Goal: Task Accomplishment & Management: Use online tool/utility

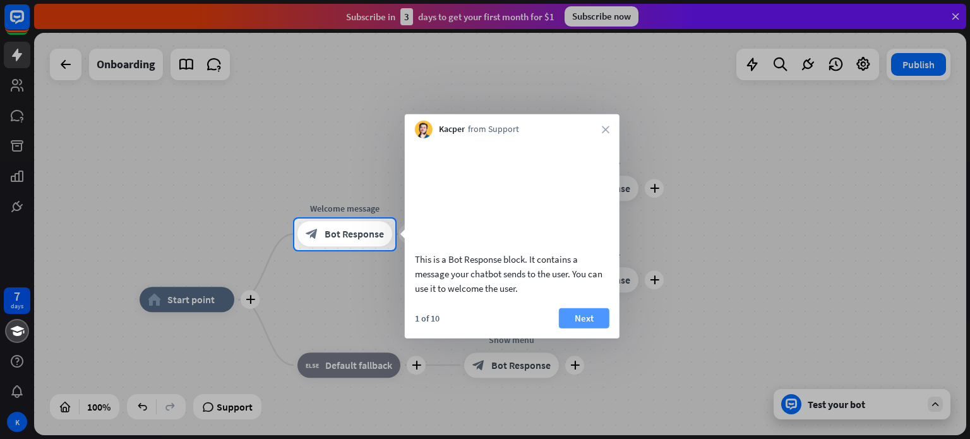
click at [582, 328] on button "Next" at bounding box center [584, 318] width 51 height 20
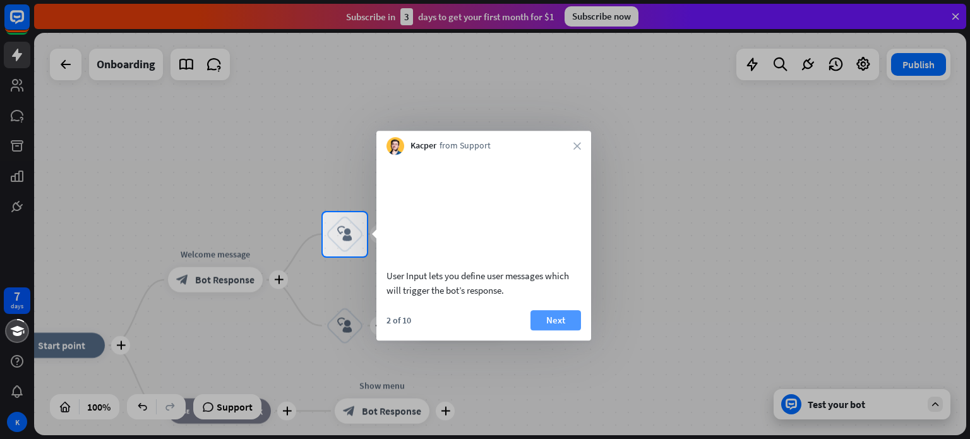
click at [565, 317] on button "Next" at bounding box center [556, 320] width 51 height 20
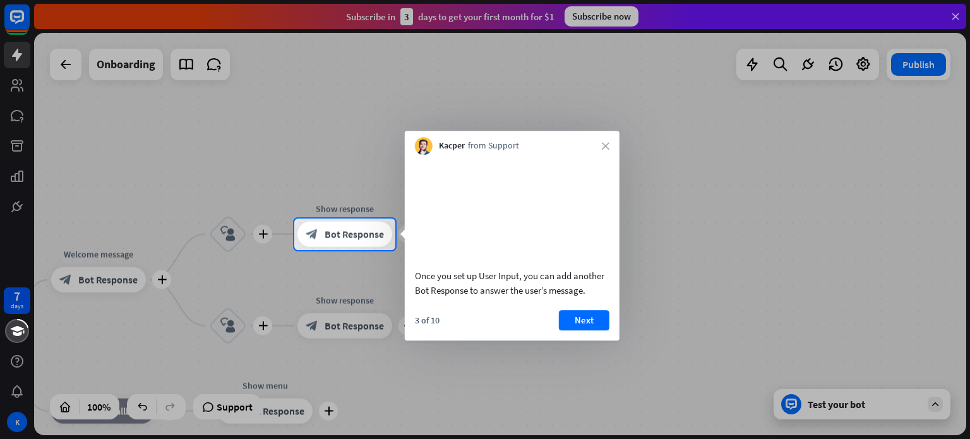
click at [565, 317] on button "Next" at bounding box center [584, 320] width 51 height 20
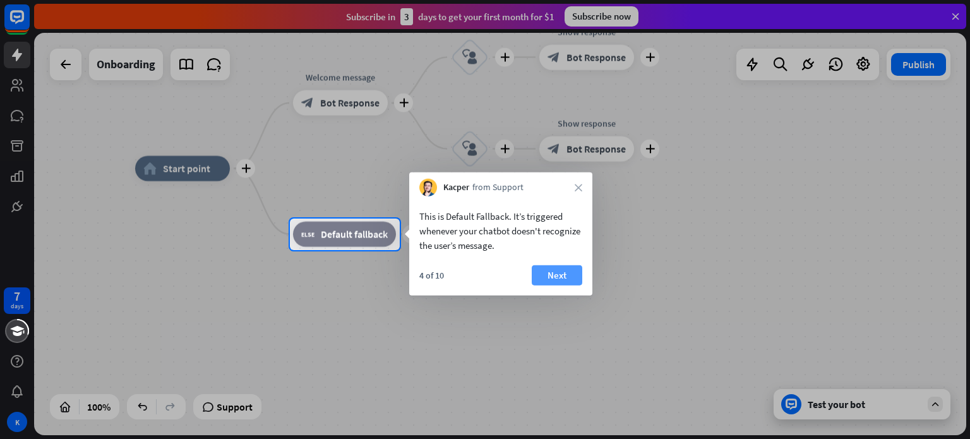
click at [562, 266] on button "Next" at bounding box center [557, 275] width 51 height 20
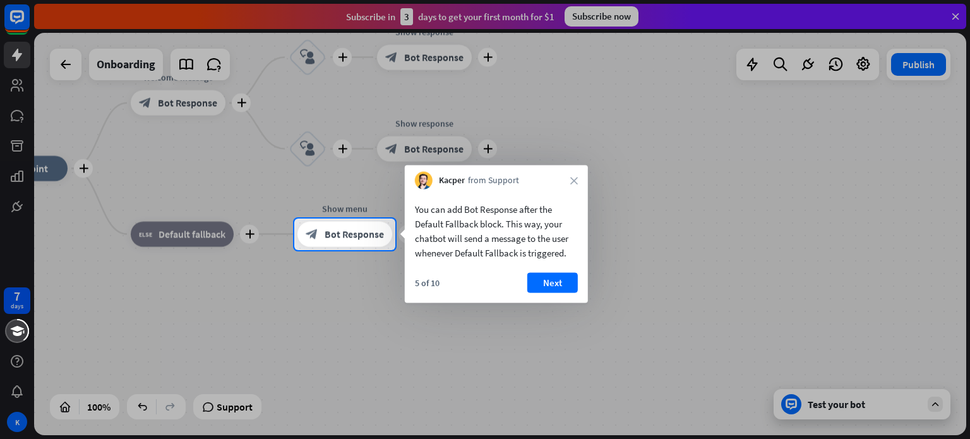
click at [562, 266] on div "You can add Bot Response after the Default Fallback block. This way, your chatb…" at bounding box center [496, 228] width 183 height 77
click at [549, 275] on button "Next" at bounding box center [553, 283] width 51 height 20
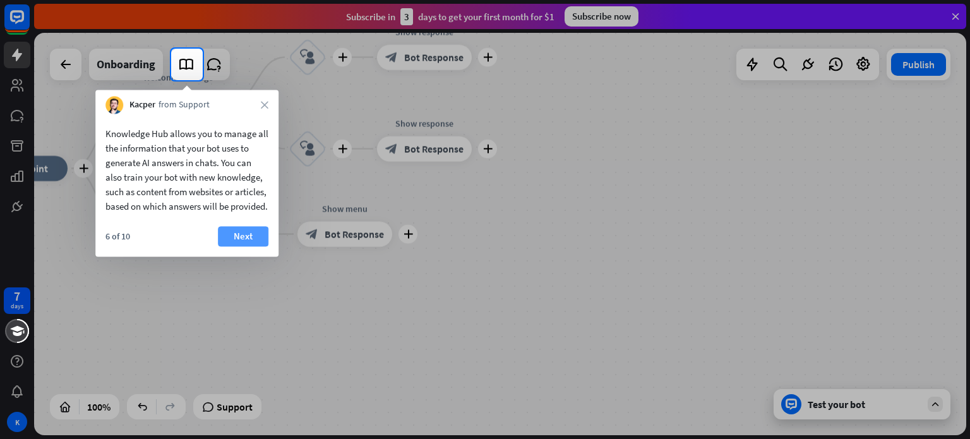
click at [258, 246] on button "Next" at bounding box center [243, 236] width 51 height 20
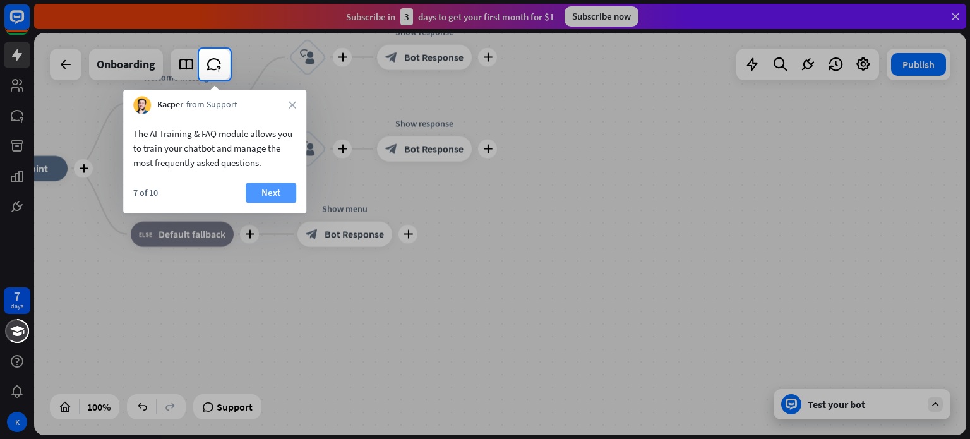
click at [268, 186] on button "Next" at bounding box center [271, 193] width 51 height 20
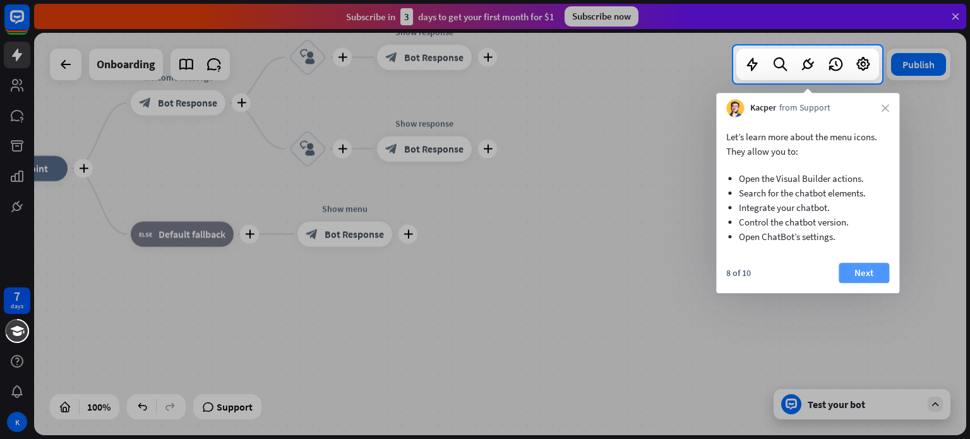
click at [862, 272] on button "Next" at bounding box center [864, 273] width 51 height 20
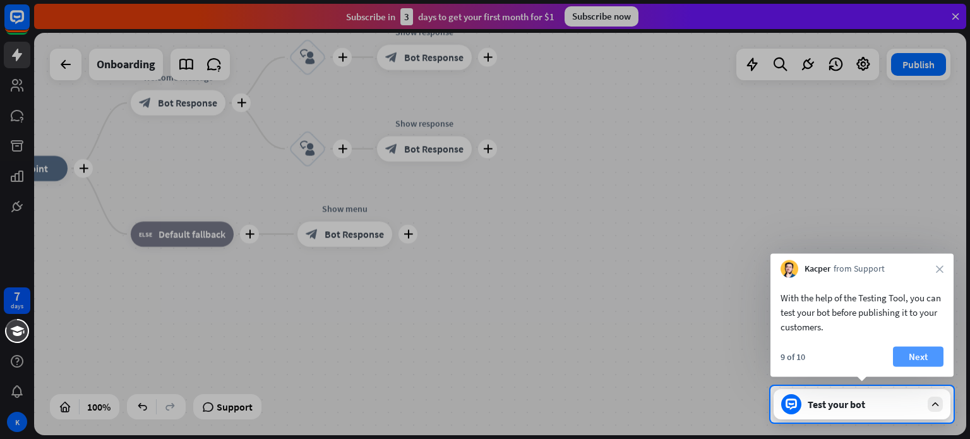
click at [912, 355] on button "Next" at bounding box center [918, 357] width 51 height 20
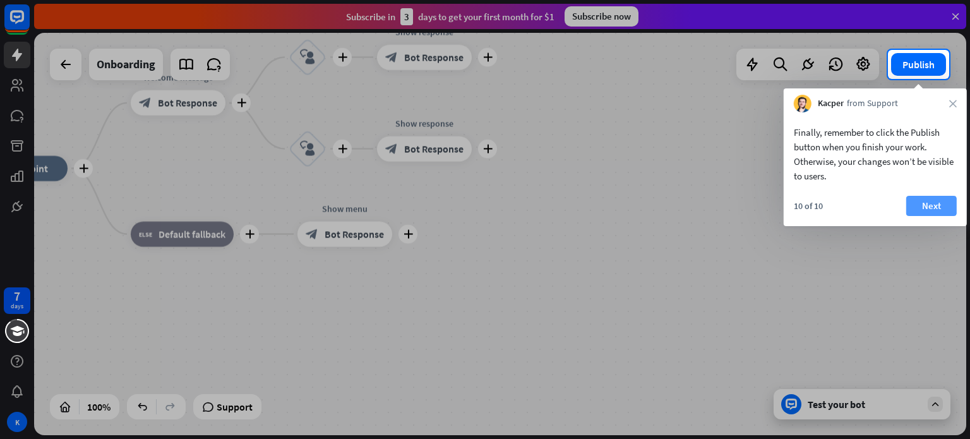
click at [927, 198] on button "Next" at bounding box center [932, 206] width 51 height 20
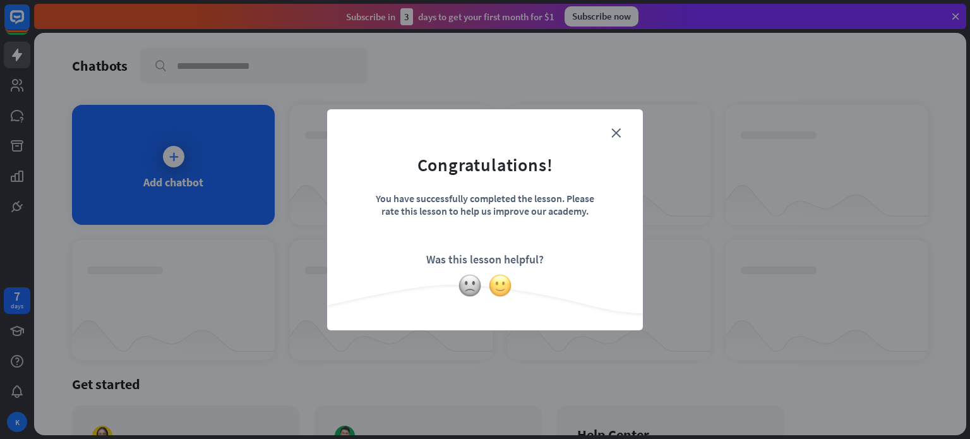
click at [495, 282] on img at bounding box center [500, 286] width 24 height 24
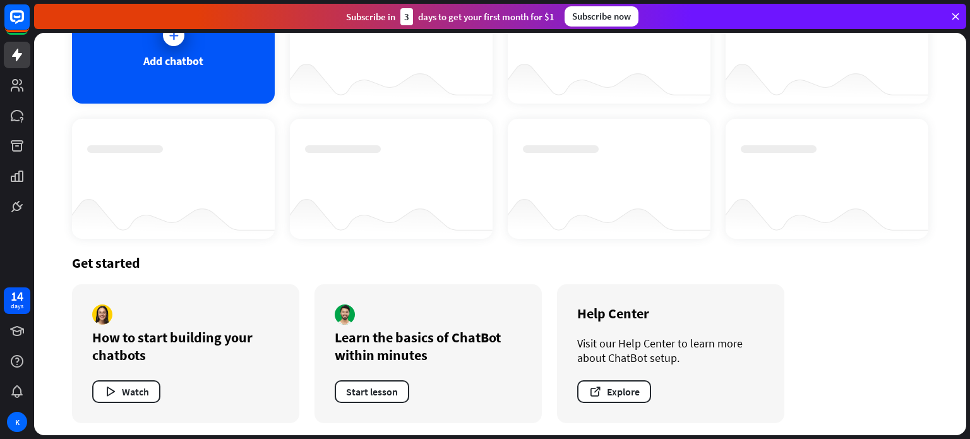
scroll to position [124, 0]
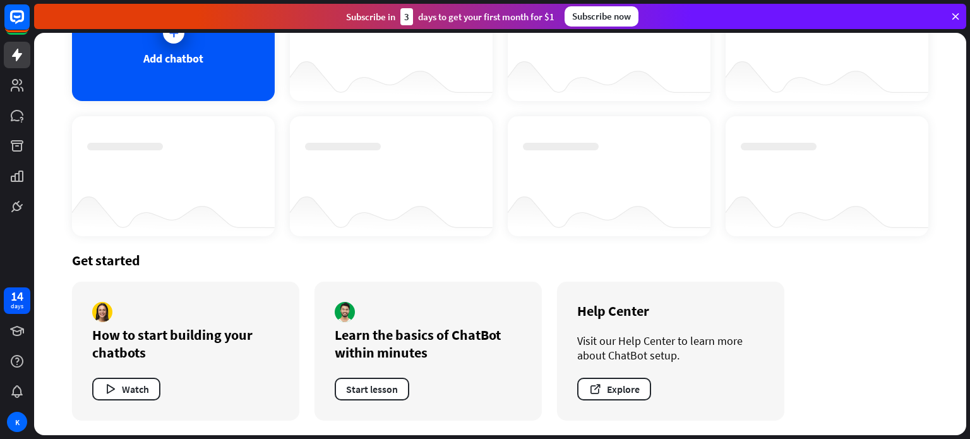
drag, startPoint x: 966, startPoint y: 111, endPoint x: 969, endPoint y: 153, distance: 41.8
click at [969, 153] on div "Chatbots search Add chatbot Get started How to start building your chatbots Wat…" at bounding box center [502, 236] width 936 height 406
click at [132, 384] on button "Watch" at bounding box center [126, 389] width 68 height 23
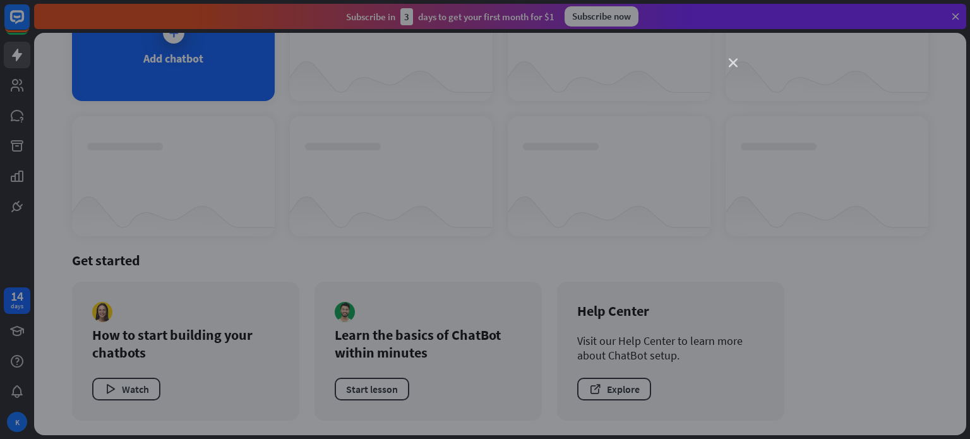
click at [731, 59] on icon "close" at bounding box center [733, 63] width 9 height 9
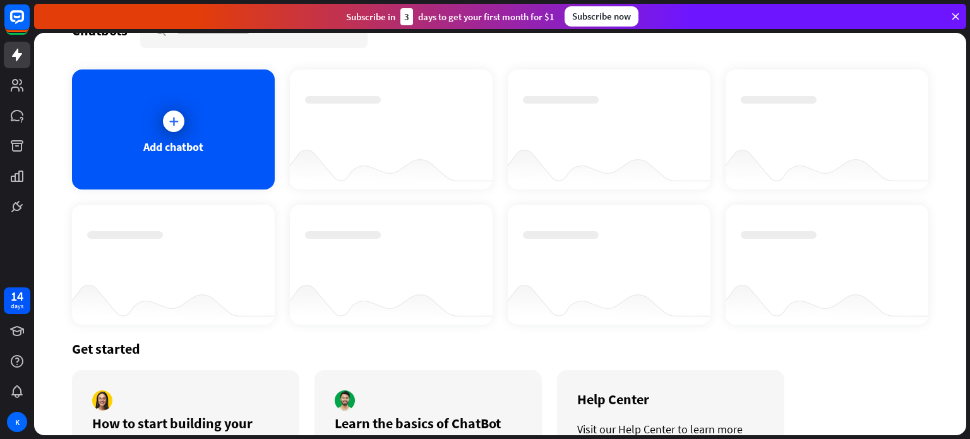
scroll to position [33, 0]
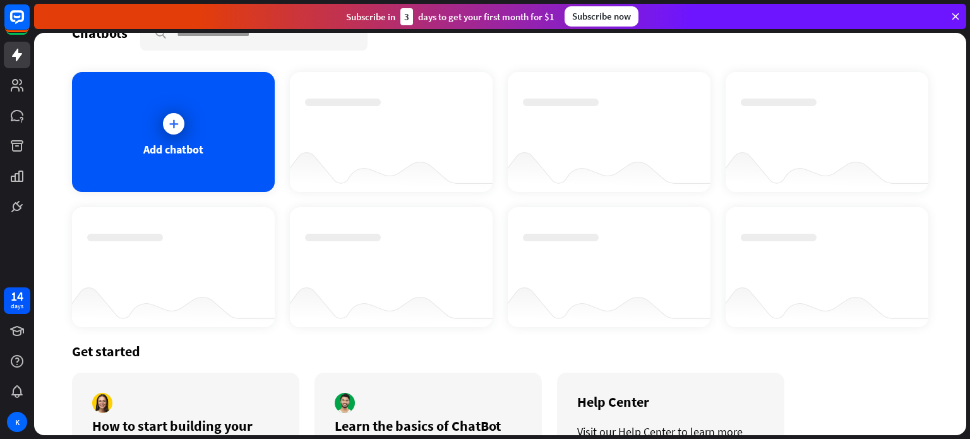
drag, startPoint x: 966, startPoint y: 154, endPoint x: 970, endPoint y: 88, distance: 65.8
click at [970, 88] on div "Chatbots search Add chatbot Get started How to start building your chatbots Wat…" at bounding box center [502, 236] width 936 height 406
click at [169, 128] on icon at bounding box center [173, 124] width 13 height 13
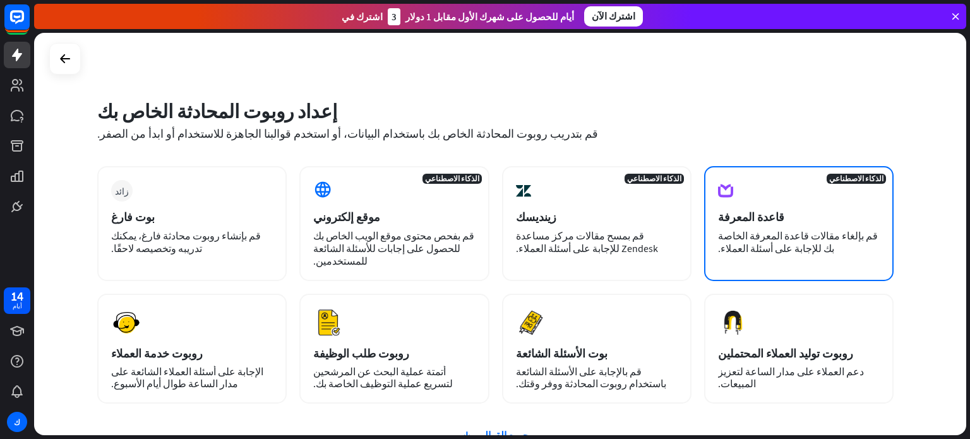
click at [761, 203] on div "الذكاء الاصطناعي قاعدة المعرفة قم بإلغاء مقالات قاعدة المعرفة الخاصة بك للإجابة…" at bounding box center [799, 223] width 190 height 115
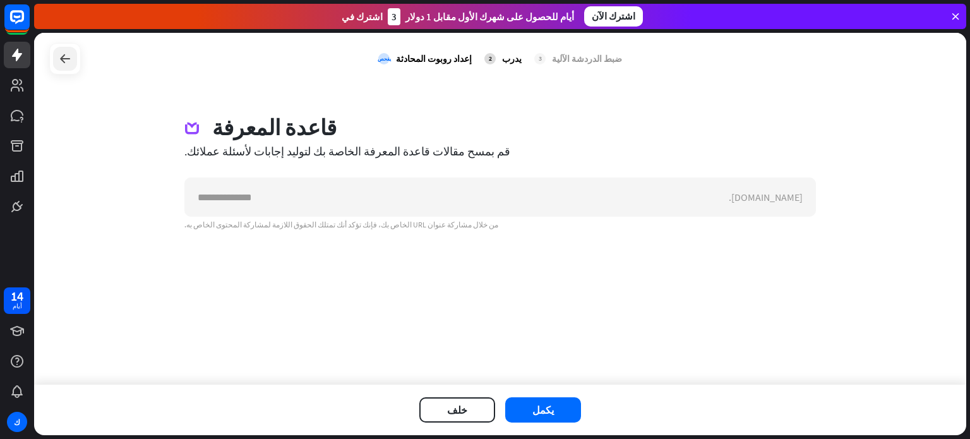
click at [64, 55] on icon at bounding box center [64, 58] width 15 height 15
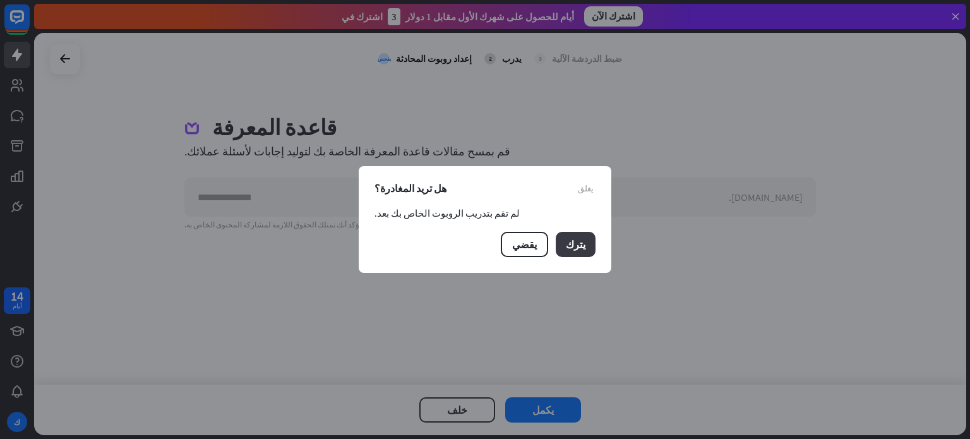
click at [574, 249] on font "يترك" at bounding box center [576, 244] width 20 height 13
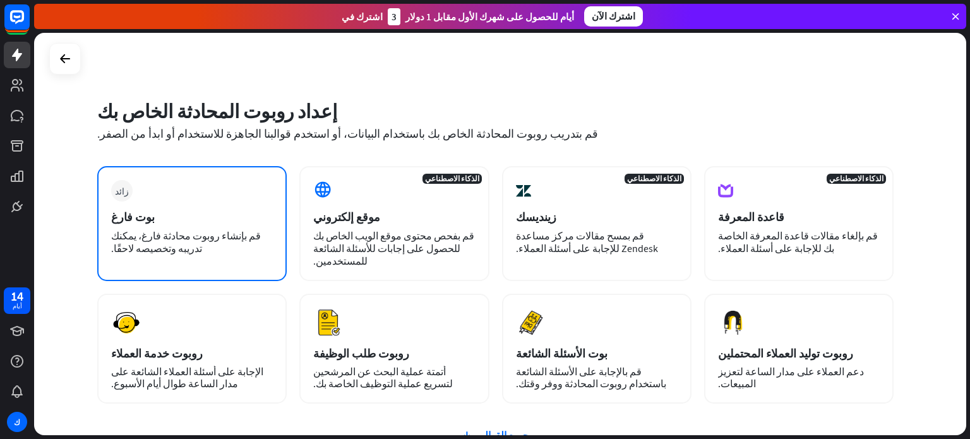
click at [179, 177] on div "زائد بوت فارغ قم بإنشاء روبوت محادثة فارغ، يمكنك تدريبه وتخصيصه لاحقًا." at bounding box center [192, 223] width 190 height 115
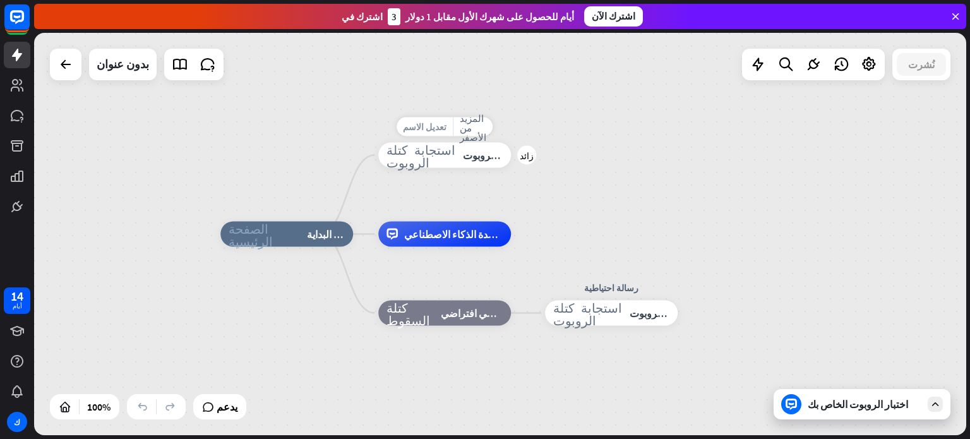
click at [432, 119] on div "تعديل الاسم" at bounding box center [425, 127] width 56 height 19
click at [440, 130] on input "**********" at bounding box center [445, 128] width 88 height 18
click at [417, 157] on font "استجابة كتلة الروبوت" at bounding box center [421, 155] width 69 height 25
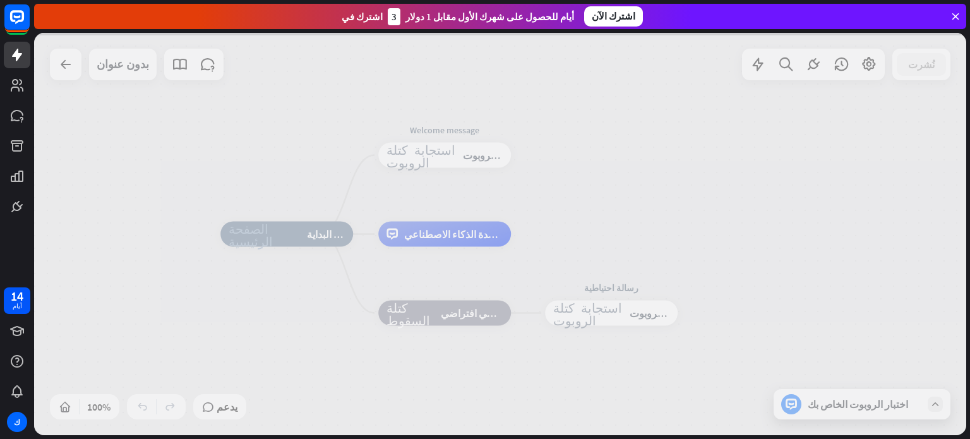
click at [417, 157] on div at bounding box center [500, 234] width 933 height 402
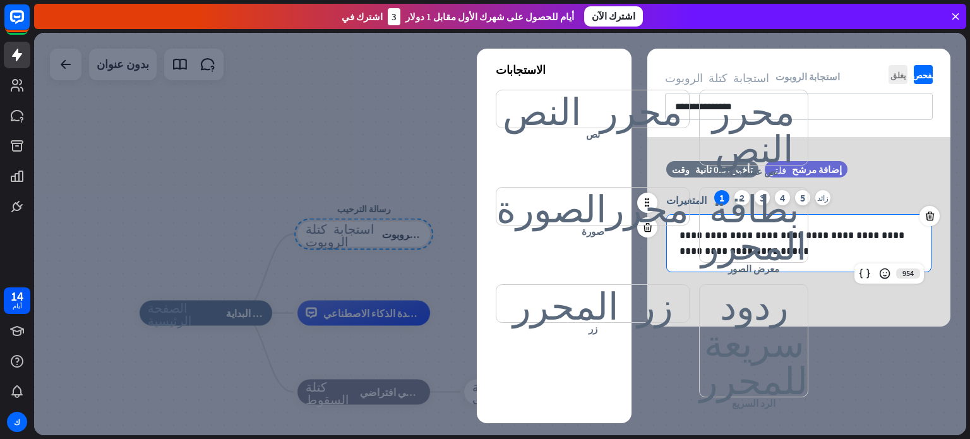
click at [800, 233] on p "**********" at bounding box center [799, 243] width 239 height 32
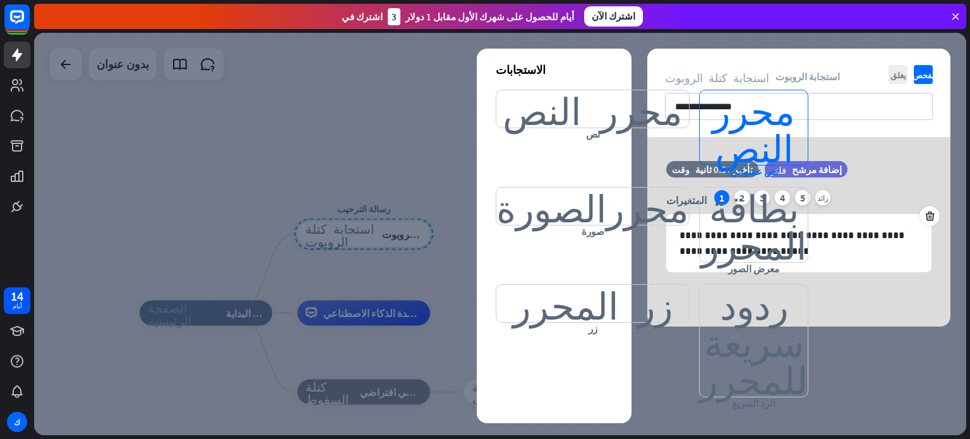
click at [713, 93] on font "محرر النص" at bounding box center [754, 127] width 83 height 75
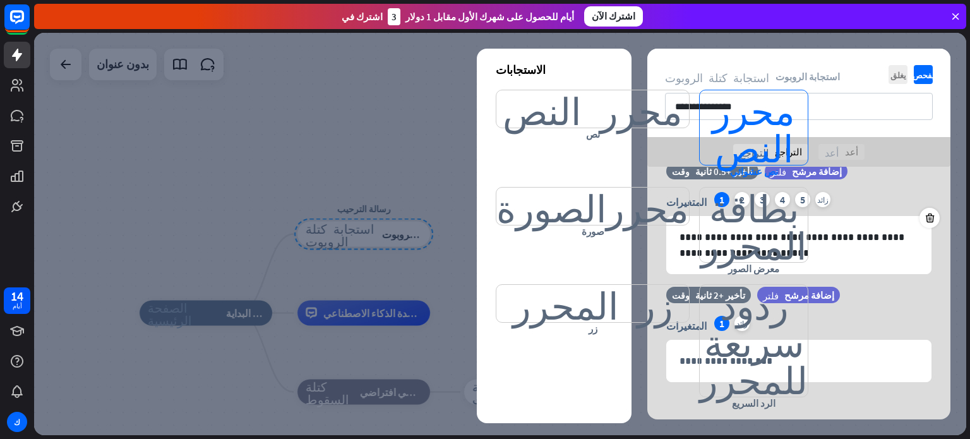
scroll to position [34, 0]
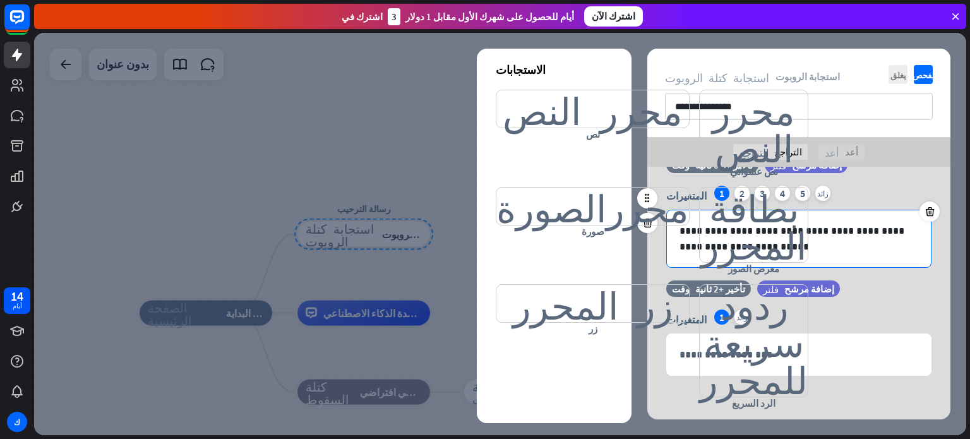
click at [825, 227] on p "**********" at bounding box center [799, 239] width 239 height 32
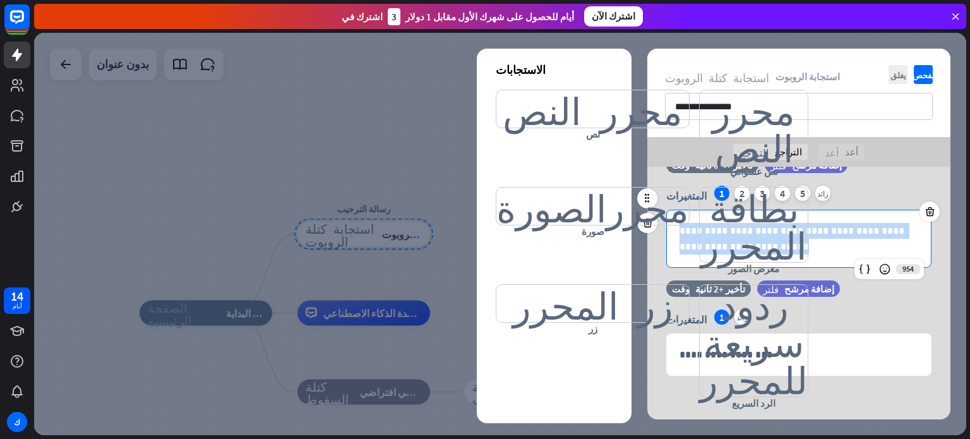
click at [825, 227] on p "**********" at bounding box center [799, 239] width 239 height 32
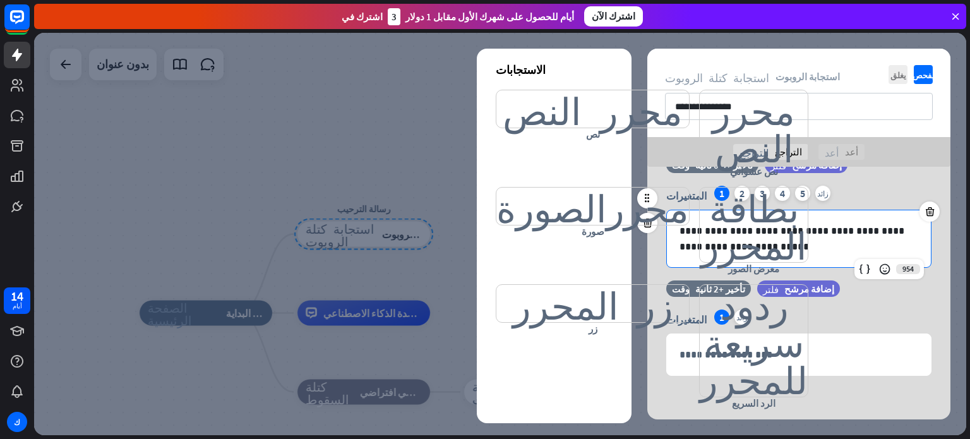
scroll to position [18, 0]
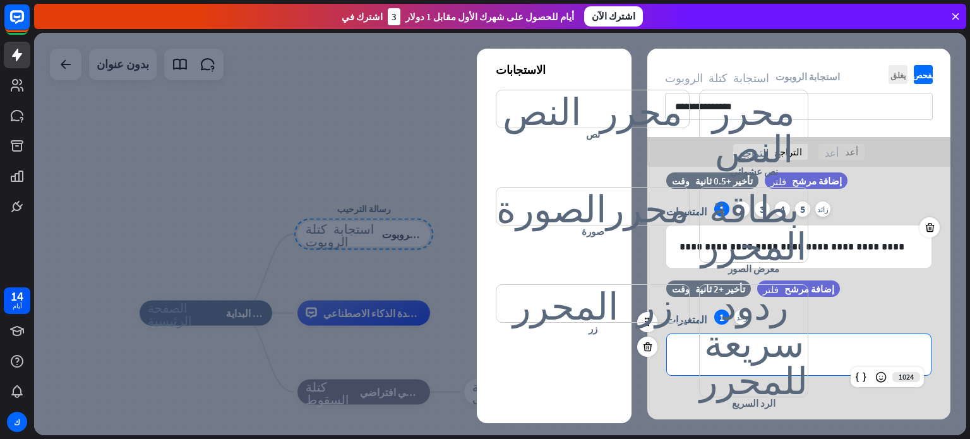
click at [785, 353] on p "**********" at bounding box center [799, 355] width 239 height 16
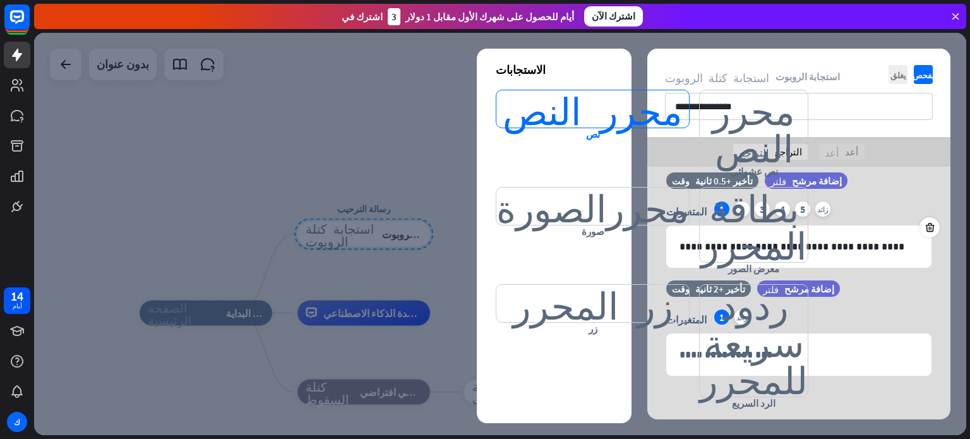
click at [555, 116] on font "محرر النص" at bounding box center [593, 108] width 180 height 37
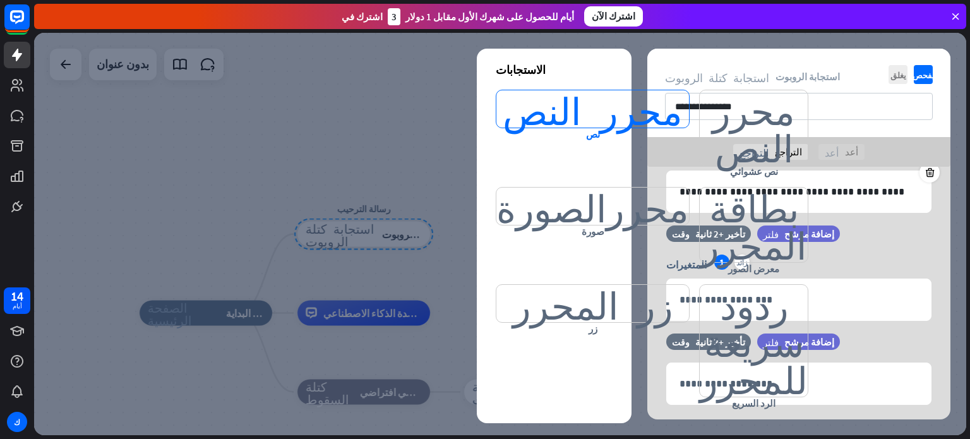
scroll to position [102, 0]
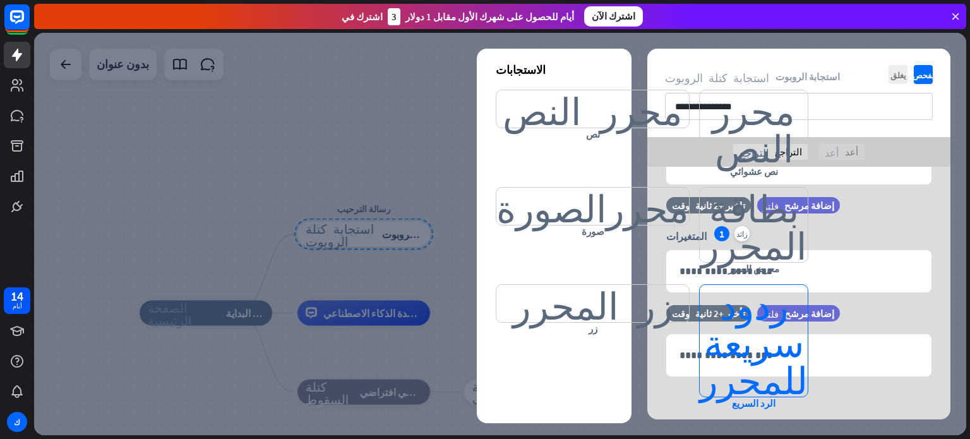
click at [718, 344] on font "ردود سريعة للمحرر" at bounding box center [754, 341] width 108 height 112
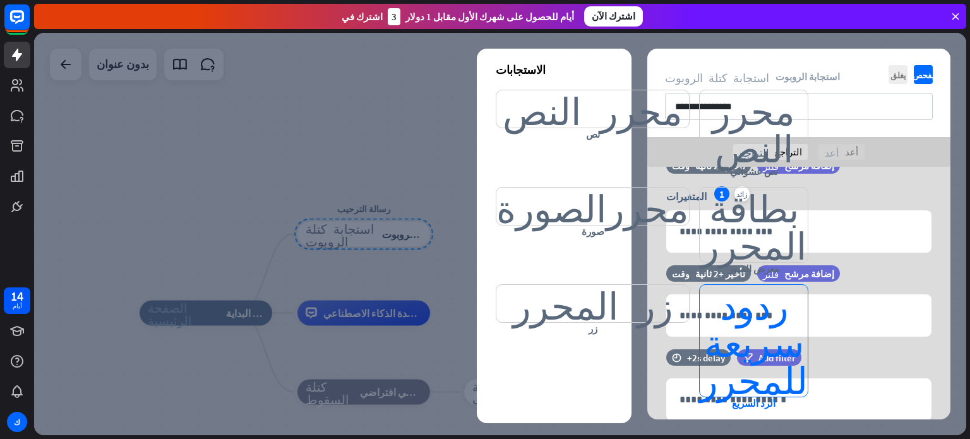
click at [718, 344] on font "ردود سريعة للمحرر" at bounding box center [754, 341] width 108 height 112
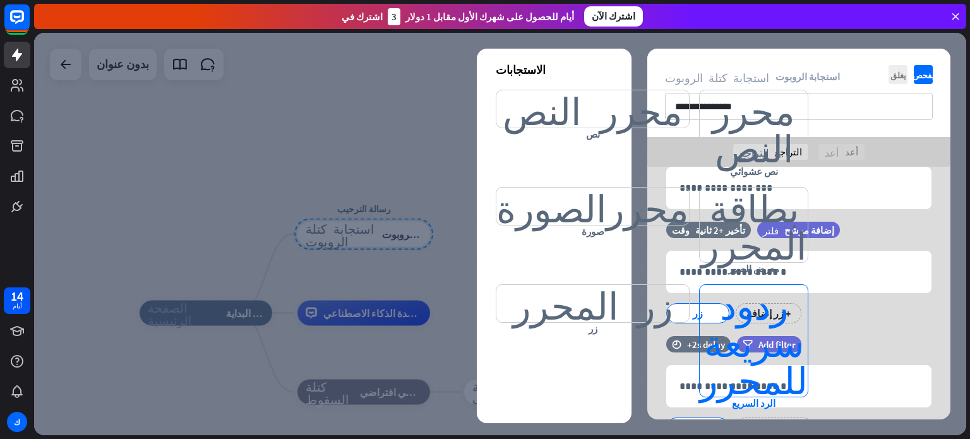
scroll to position [330, 0]
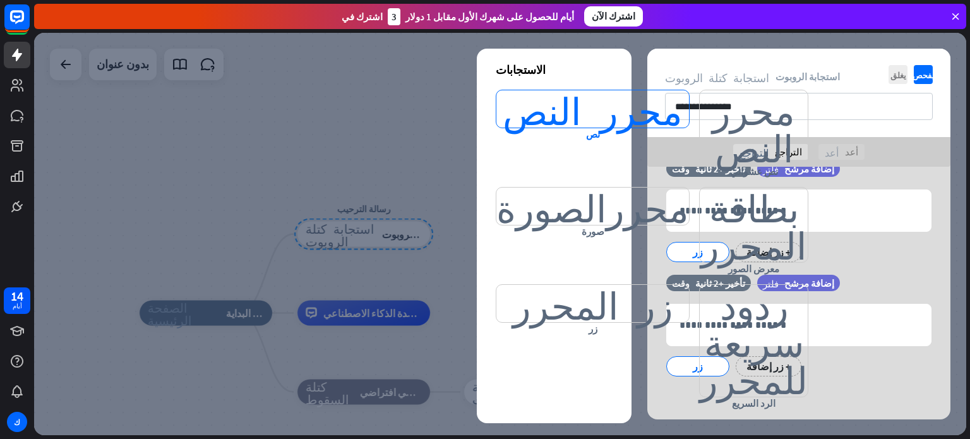
click at [584, 108] on font "محرر النص" at bounding box center [593, 108] width 180 height 37
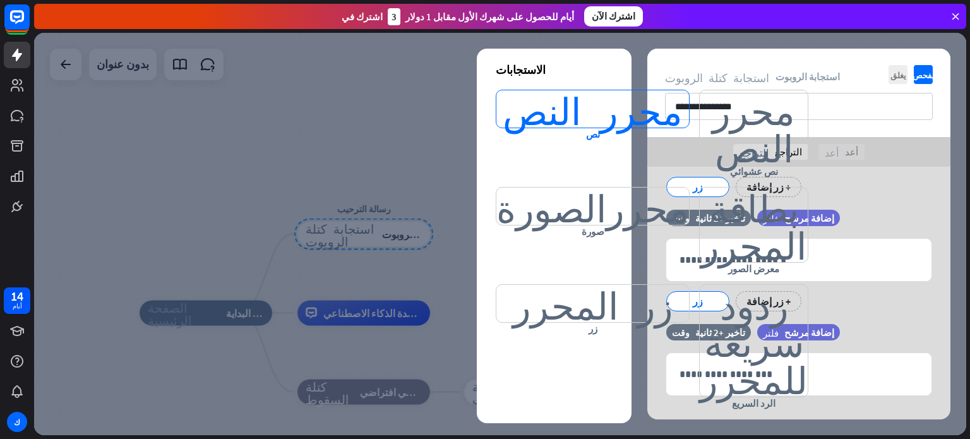
scroll to position [414, 0]
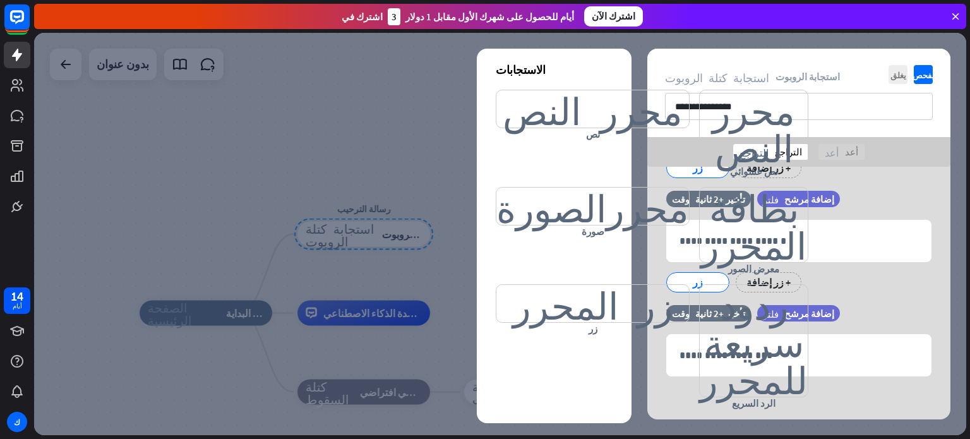
click at [786, 151] on font "التراجع" at bounding box center [788, 152] width 27 height 12
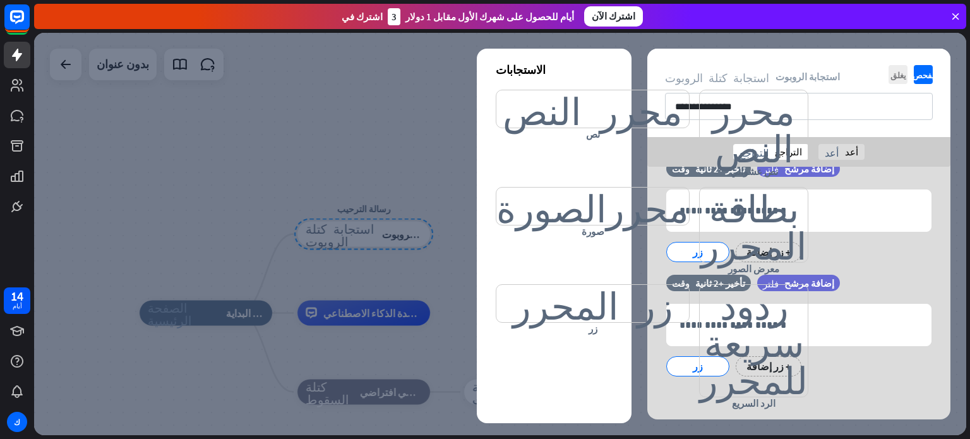
click at [786, 151] on font "التراجع" at bounding box center [788, 152] width 27 height 12
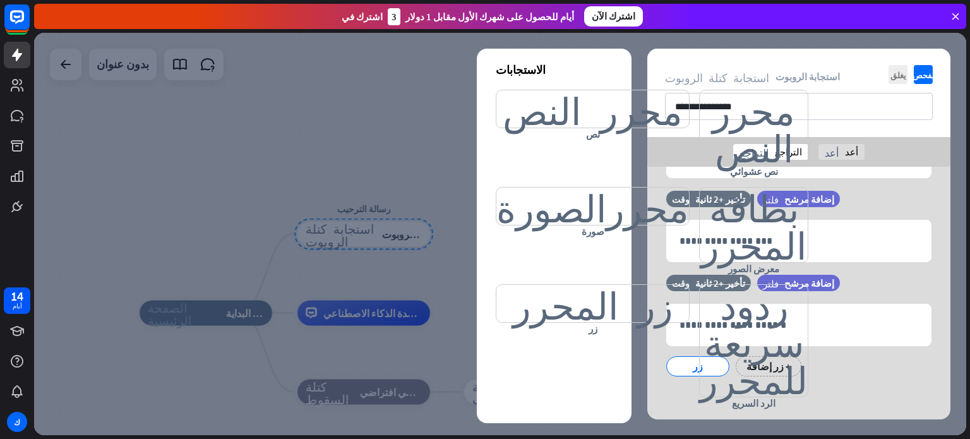
click at [786, 151] on font "التراجع" at bounding box center [788, 152] width 27 height 12
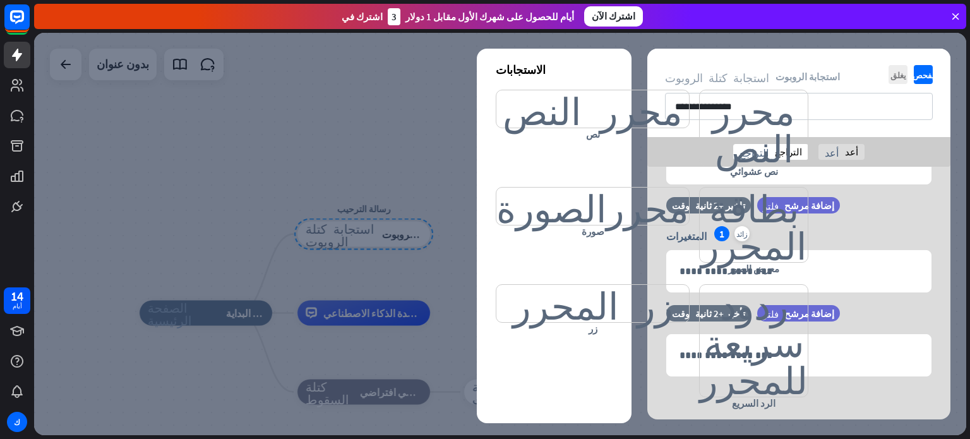
click at [786, 151] on font "التراجع" at bounding box center [788, 152] width 27 height 12
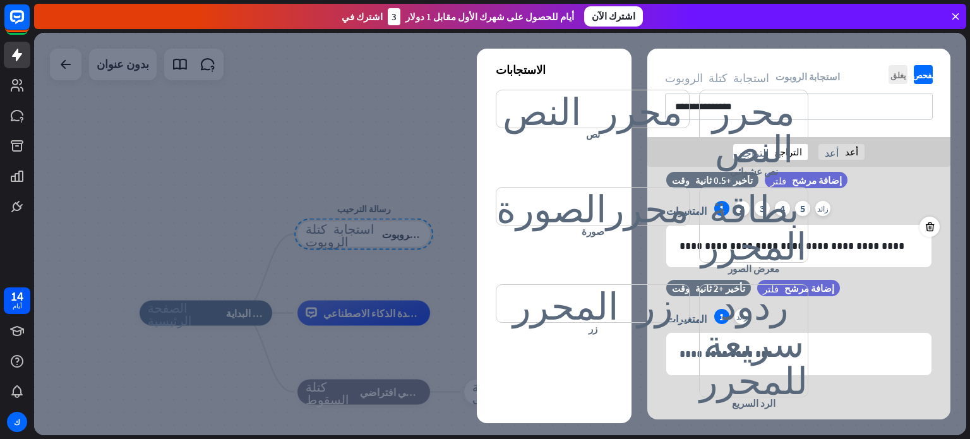
scroll to position [18, 0]
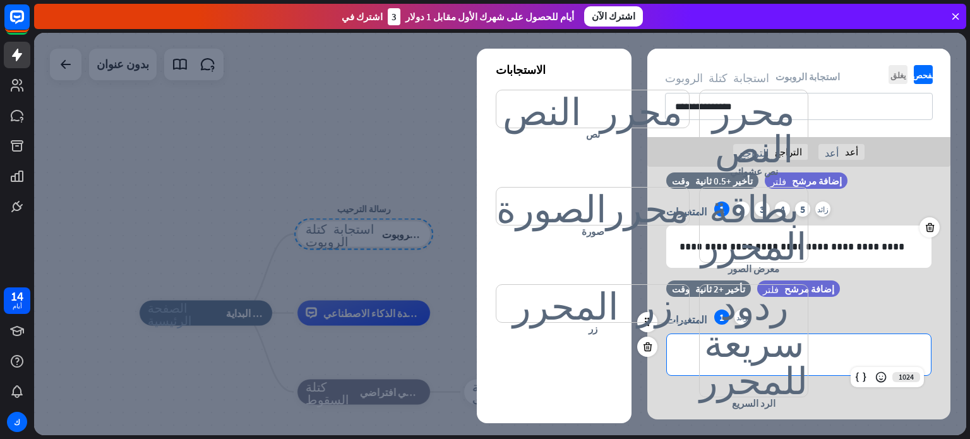
click at [799, 345] on div "**********" at bounding box center [799, 354] width 264 height 41
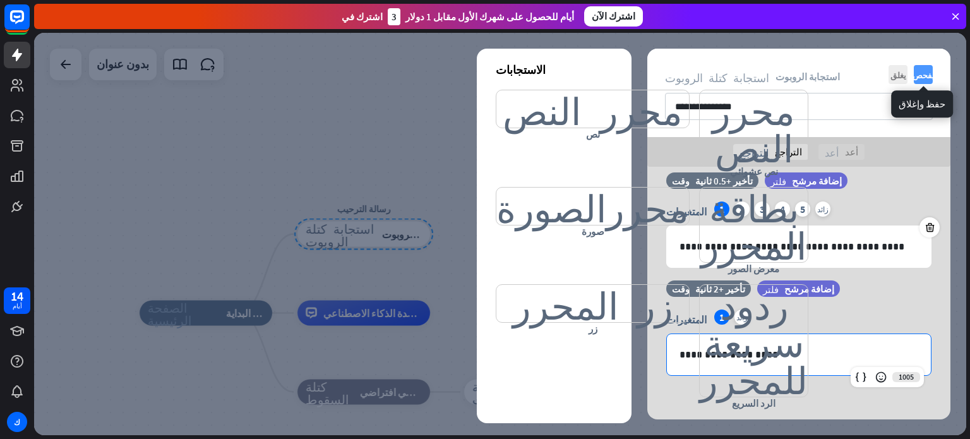
click at [926, 73] on font "يفحص" at bounding box center [924, 75] width 22 height 8
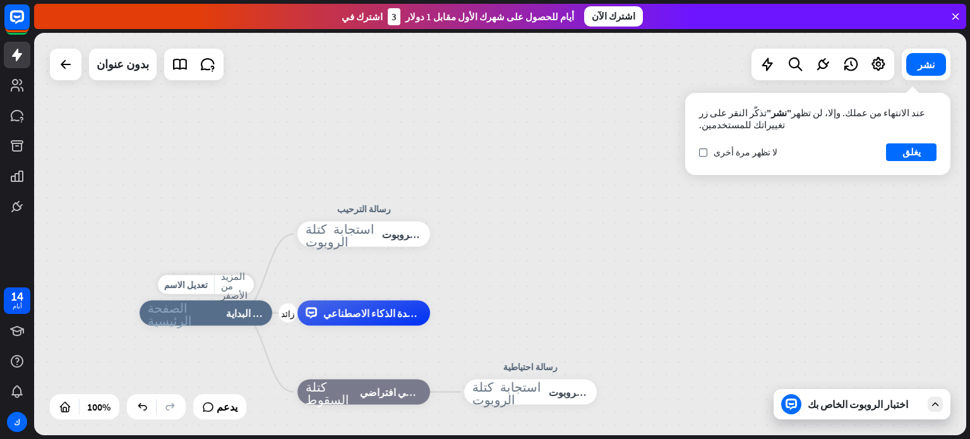
click at [243, 311] on font "نقطة البداية" at bounding box center [250, 313] width 48 height 13
click at [123, 60] on font "بدون عنوان" at bounding box center [123, 64] width 52 height 15
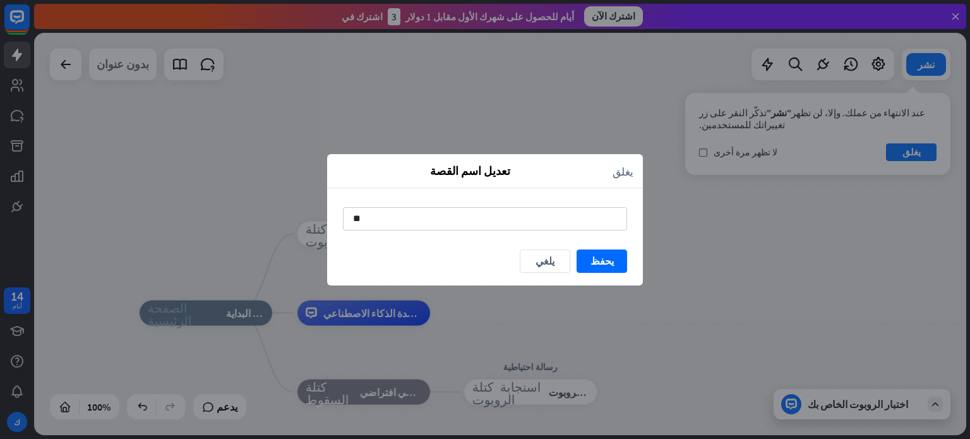
type input "*"
type input "**********"
click at [612, 269] on button "يحفظ" at bounding box center [602, 261] width 51 height 23
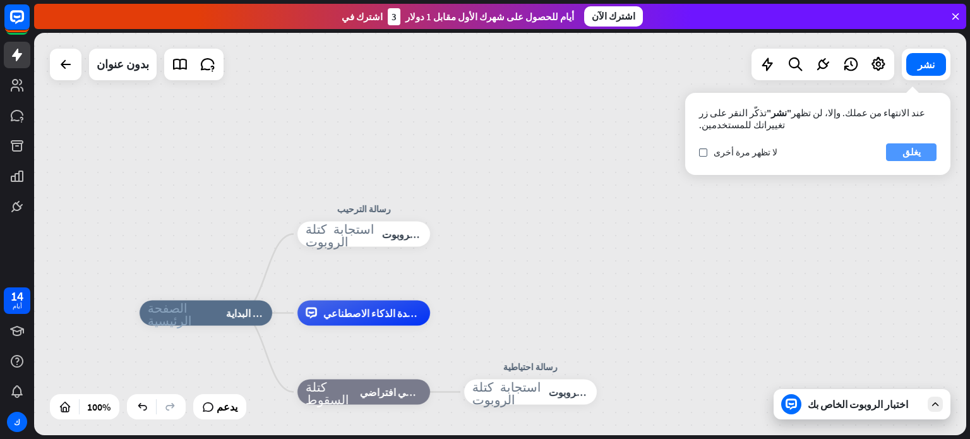
click at [914, 152] on font "يغلق" at bounding box center [912, 152] width 18 height 12
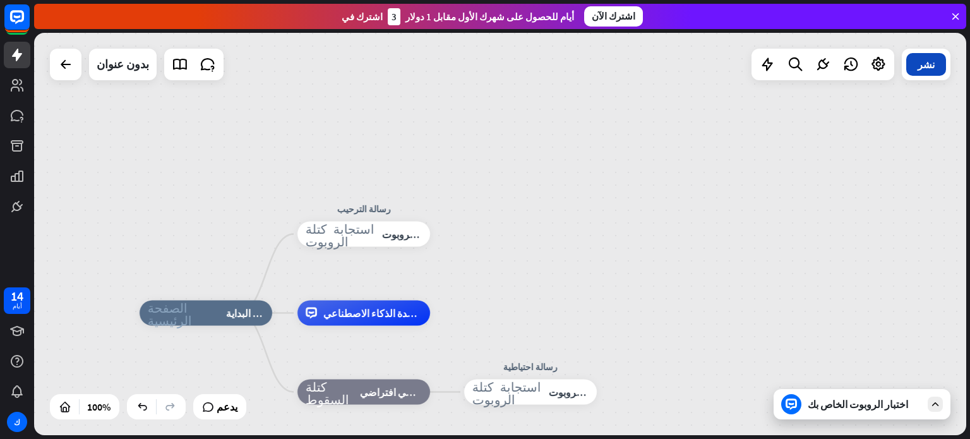
click at [927, 68] on font "نشر" at bounding box center [926, 64] width 17 height 13
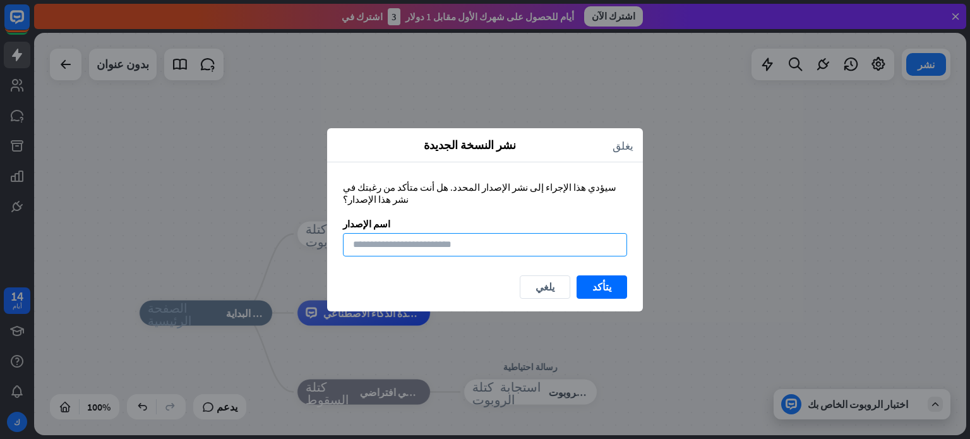
click at [562, 249] on input at bounding box center [485, 244] width 284 height 23
type input "**********"
click at [614, 281] on button "يتأكد" at bounding box center [602, 286] width 51 height 23
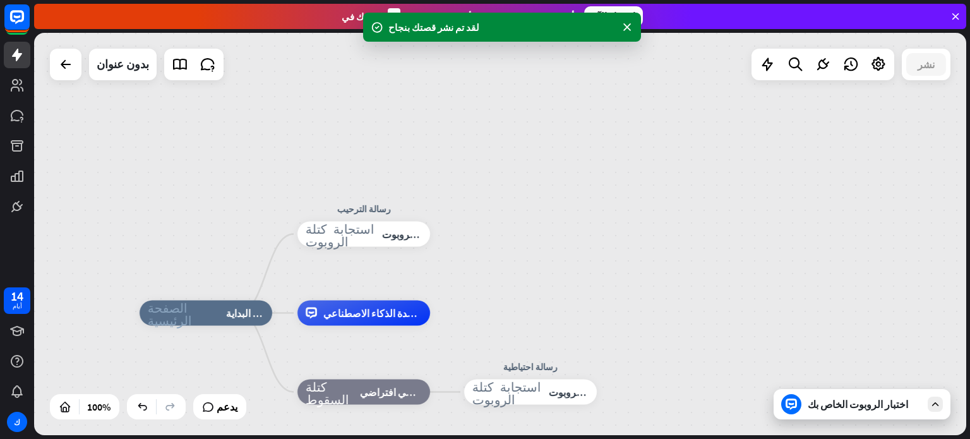
click at [842, 406] on font "اختبار الروبوت الخاص بك" at bounding box center [858, 404] width 100 height 13
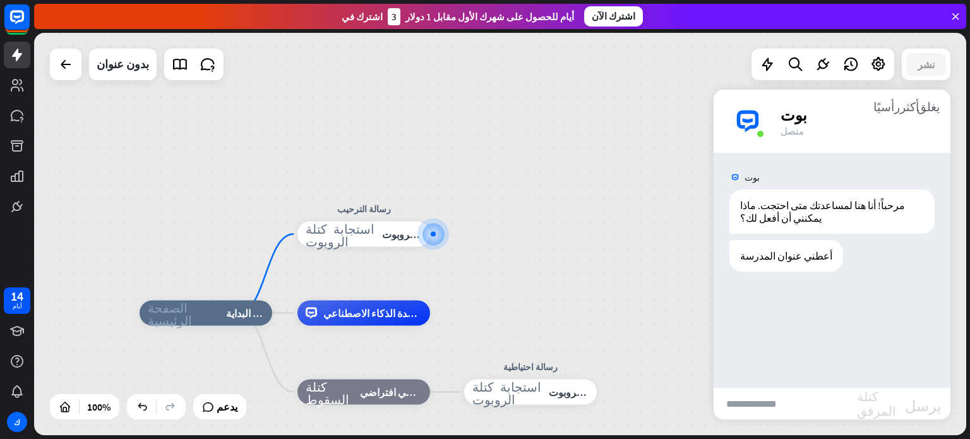
click at [751, 397] on input "text" at bounding box center [785, 404] width 143 height 32
type input "**********"
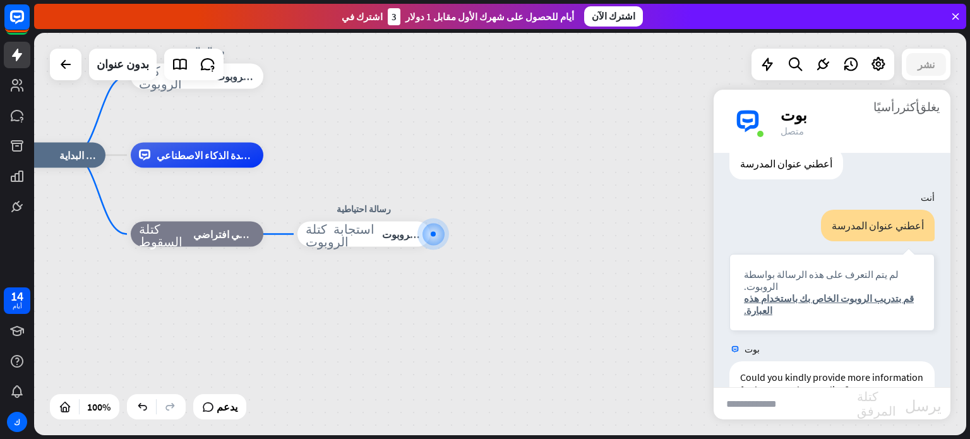
scroll to position [92, 0]
click at [906, 102] on font "أكثر_رأسيًا" at bounding box center [896, 106] width 45 height 12
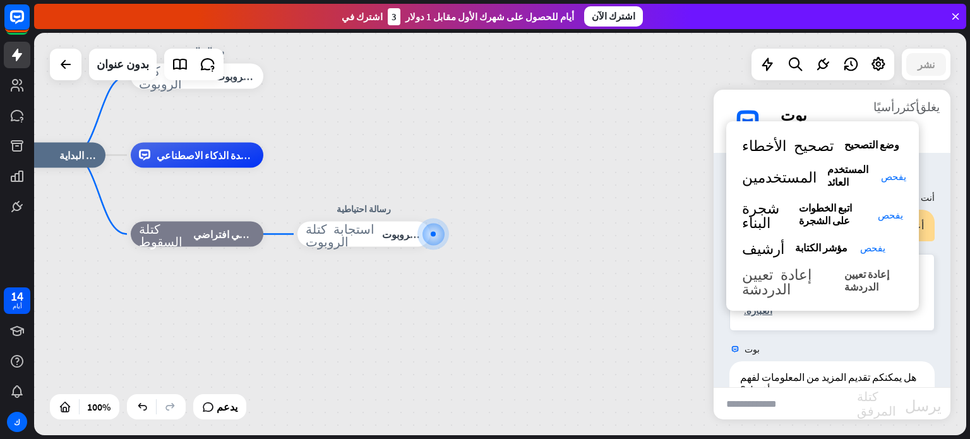
click at [856, 268] on font "إعادة تعيين الدردشة" at bounding box center [867, 280] width 45 height 25
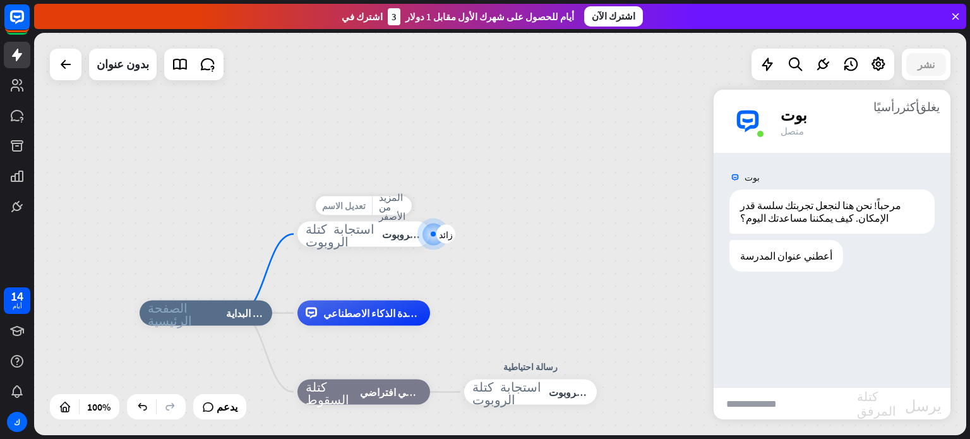
click at [347, 202] on font "تعديل الاسم" at bounding box center [344, 205] width 44 height 11
click at [399, 238] on font "استجابة الروبوت" at bounding box center [415, 234] width 67 height 13
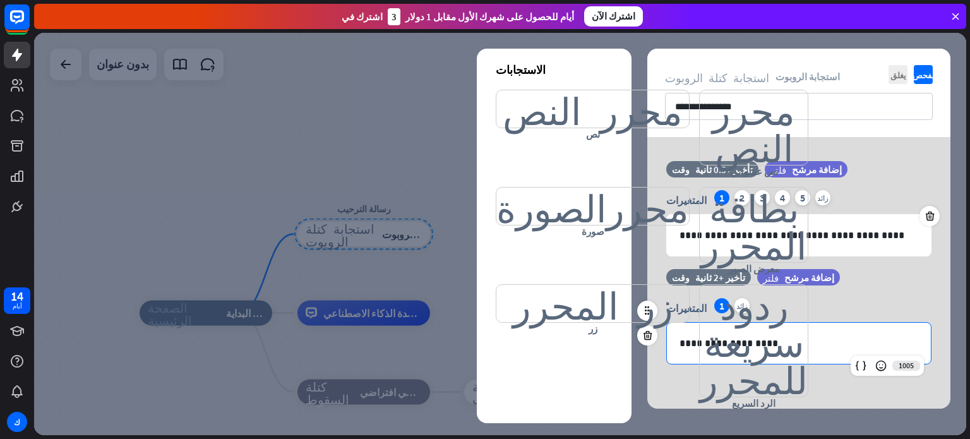
click at [758, 341] on p "**********" at bounding box center [799, 343] width 239 height 16
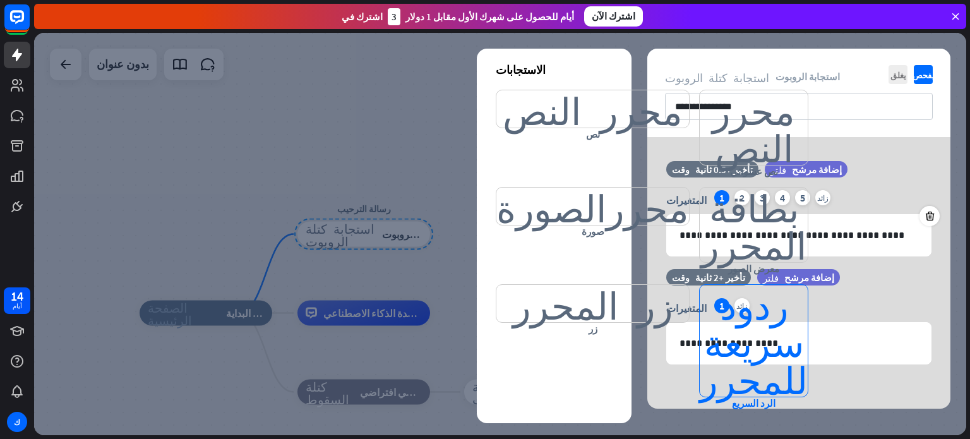
click at [711, 310] on font "ردود سريعة للمحرر" at bounding box center [754, 341] width 108 height 112
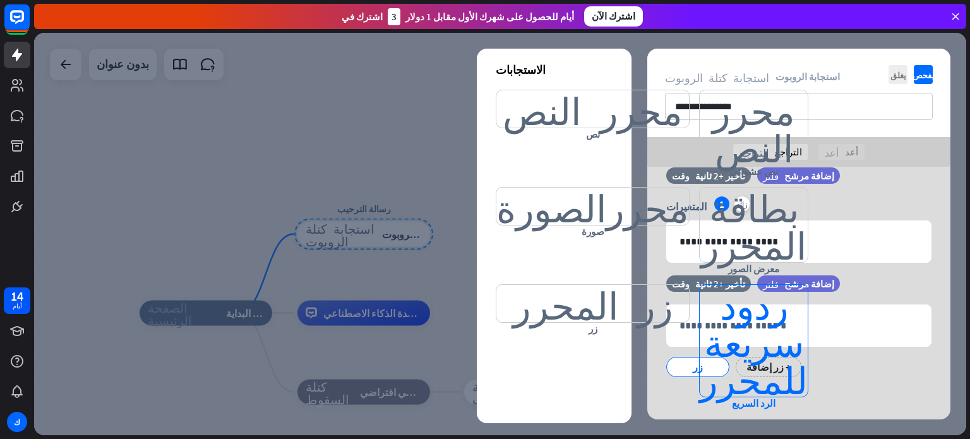
scroll to position [132, 0]
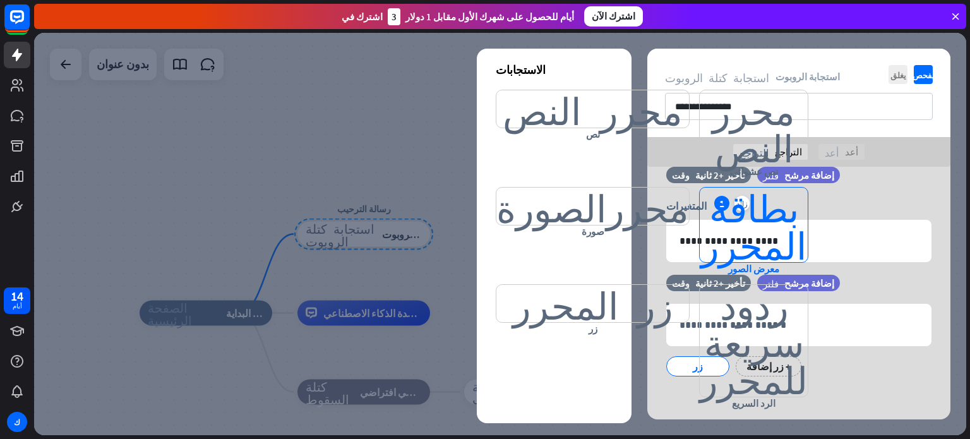
click at [747, 243] on font "بطاقة المحرر" at bounding box center [754, 225] width 106 height 75
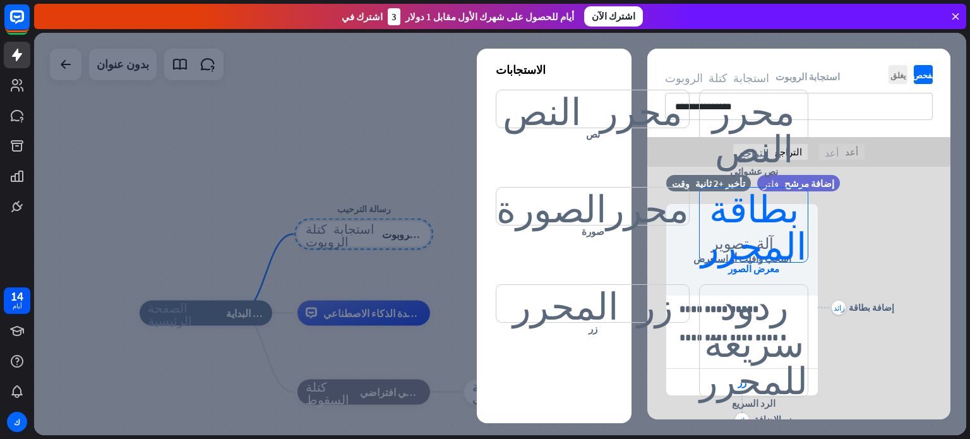
scroll to position [354, 0]
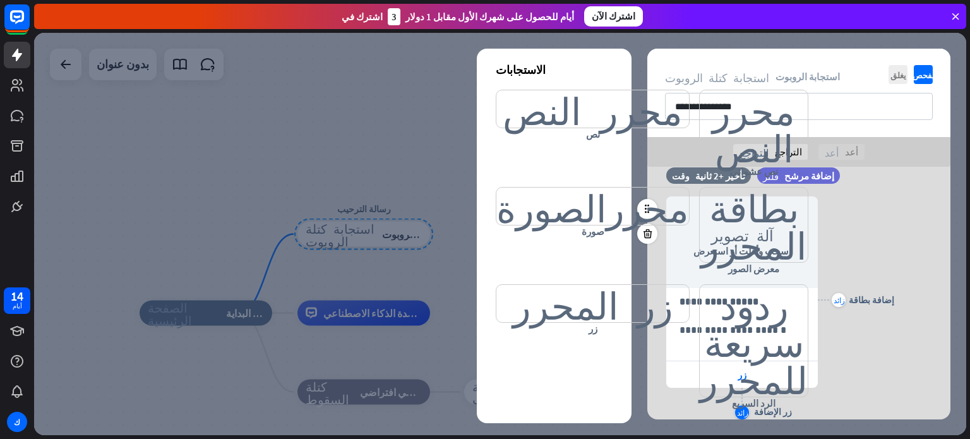
click at [744, 411] on font "زائد" at bounding box center [742, 413] width 11 height 8
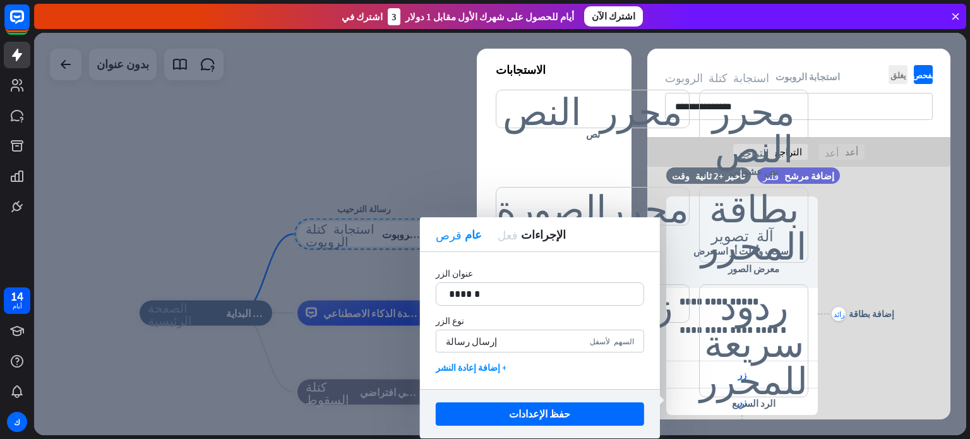
click at [440, 171] on div at bounding box center [500, 234] width 933 height 402
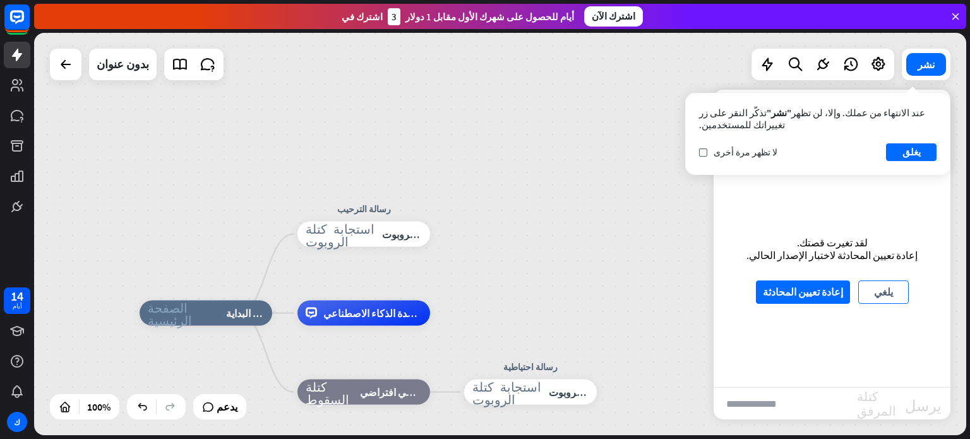
click at [867, 290] on button "يلغي" at bounding box center [884, 292] width 51 height 23
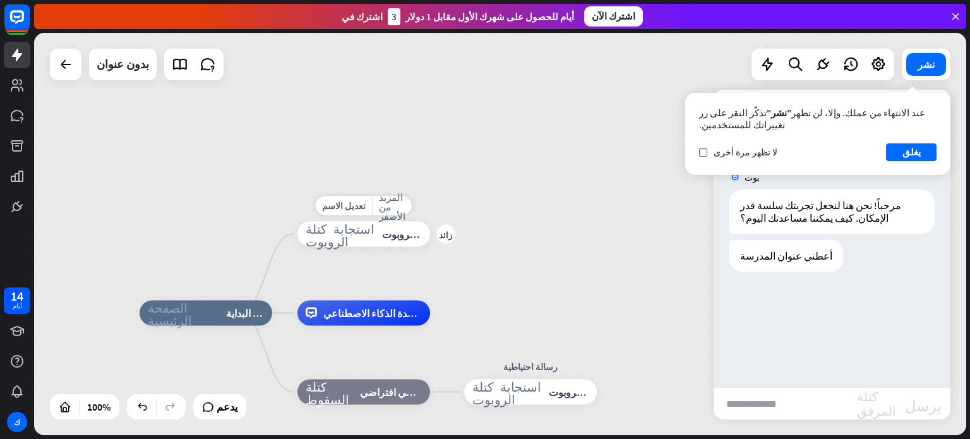
click at [404, 236] on font "استجابة الروبوت" at bounding box center [415, 234] width 67 height 13
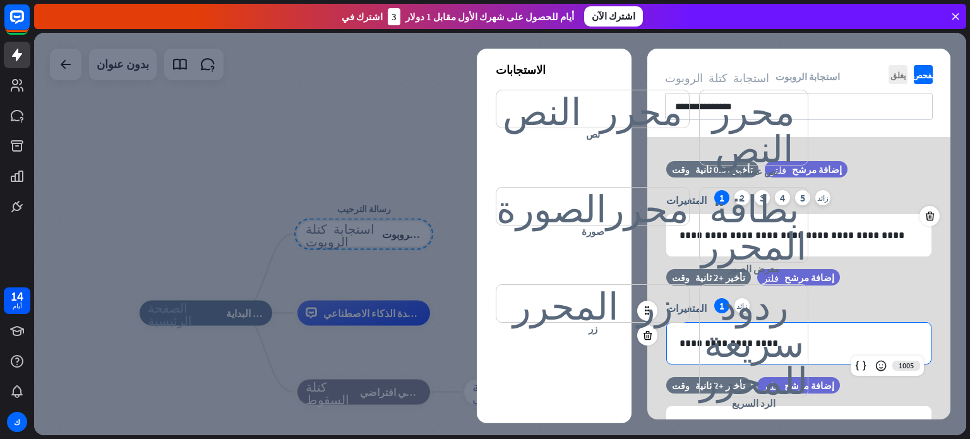
click at [770, 343] on p "**********" at bounding box center [799, 343] width 239 height 16
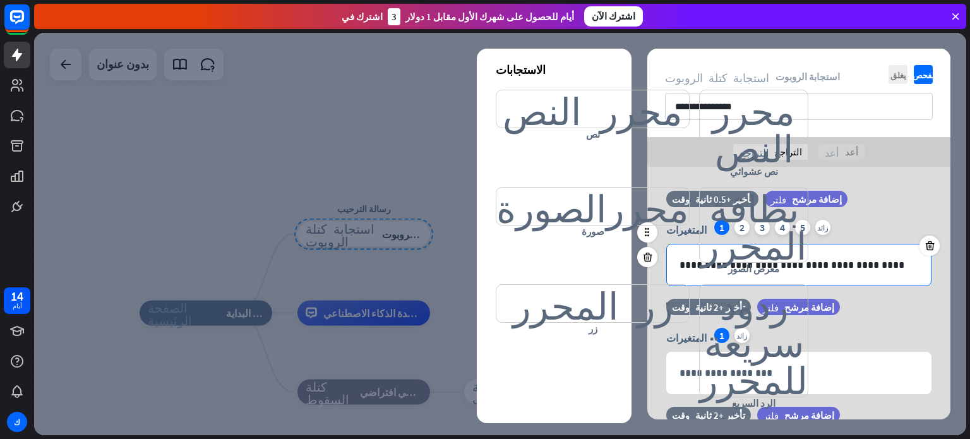
click at [869, 255] on div "**********" at bounding box center [799, 265] width 264 height 41
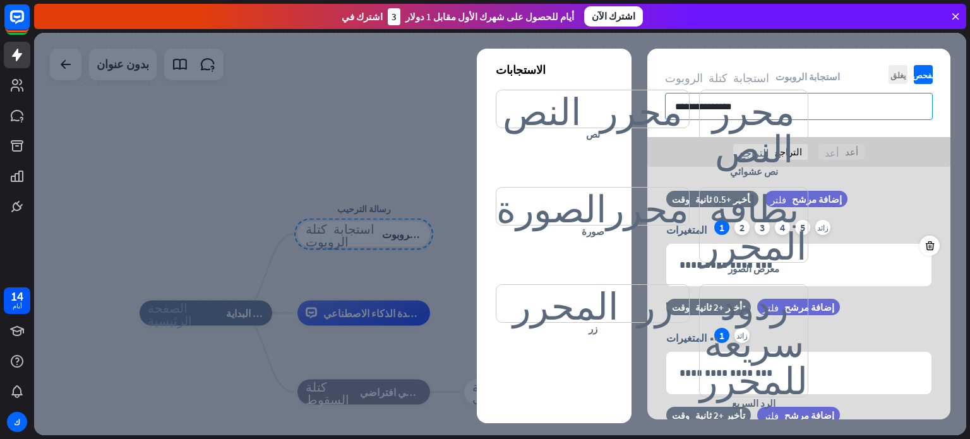
click at [806, 102] on input "**********" at bounding box center [799, 106] width 268 height 27
type input "*"
paste input "******"
type input "*"
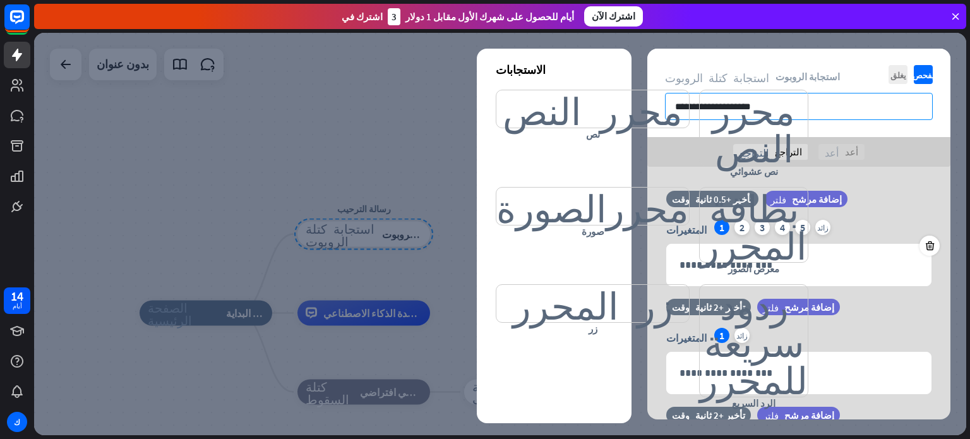
type input "**********"
click at [382, 160] on div at bounding box center [500, 234] width 933 height 402
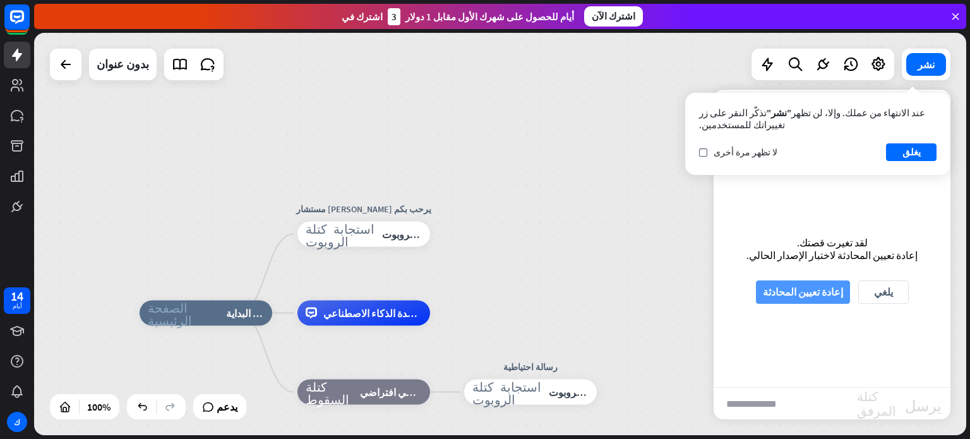
click at [817, 299] on font "إعادة تعيين المحادثة" at bounding box center [803, 292] width 80 height 22
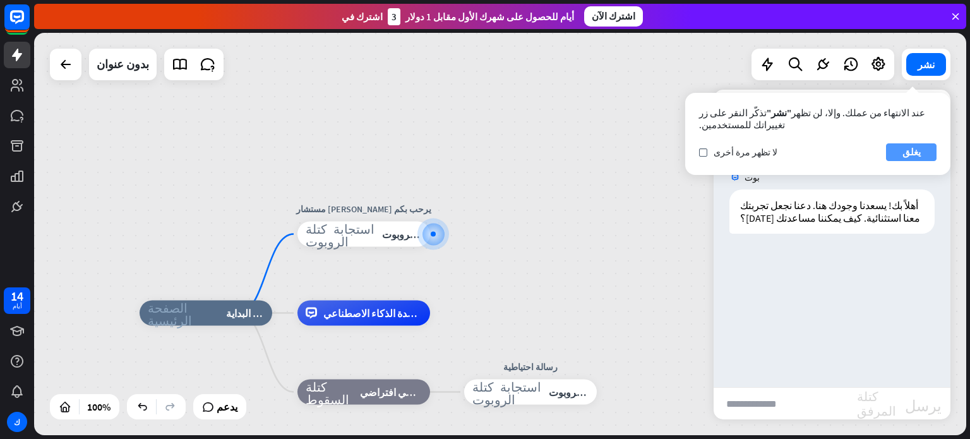
click at [905, 146] on font "يغلق" at bounding box center [912, 152] width 18 height 18
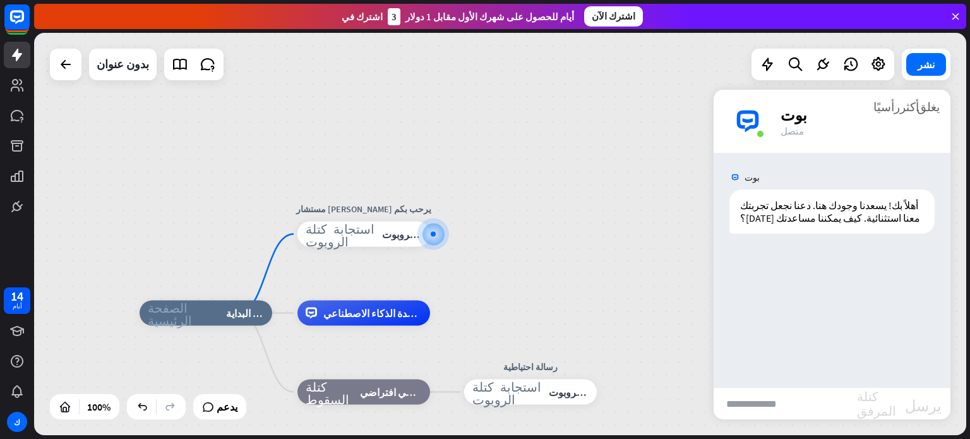
click at [773, 398] on input "text" at bounding box center [785, 404] width 143 height 32
click at [433, 154] on div "الصفحة الرئيسية_2 نقطة البداية مستشار غازي يرحب بكم استجابة كتلة الروبوت استجاب…" at bounding box center [500, 234] width 933 height 402
click at [776, 69] on icon at bounding box center [767, 64] width 16 height 16
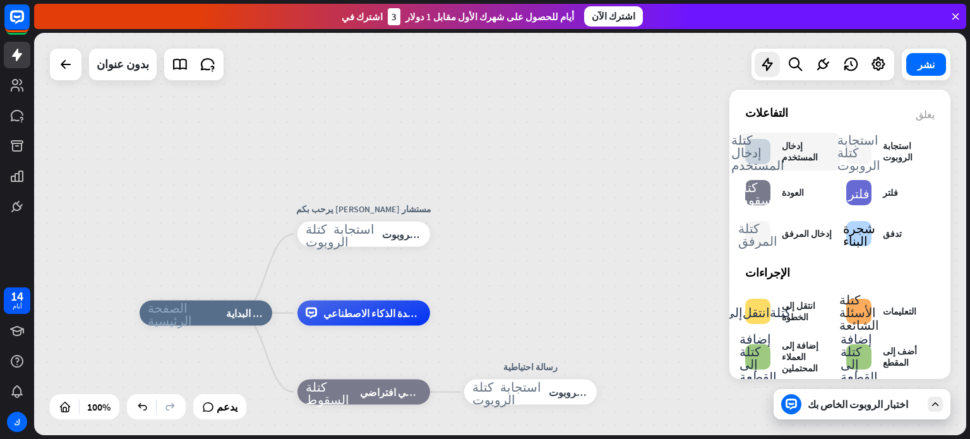
click at [761, 152] on font "كتلة إدخال المستخدم" at bounding box center [758, 152] width 53 height 38
click at [804, 152] on font "إدخال المستخدم" at bounding box center [800, 151] width 36 height 23
drag, startPoint x: 945, startPoint y: 376, endPoint x: 579, endPoint y: 240, distance: 390.2
click at [579, 240] on div "الصفحة الرئيسية_2 نقطة البداية مستشار غازي يرحب بكم استجابة كتلة الروبوت استجاب…" at bounding box center [500, 234] width 933 height 402
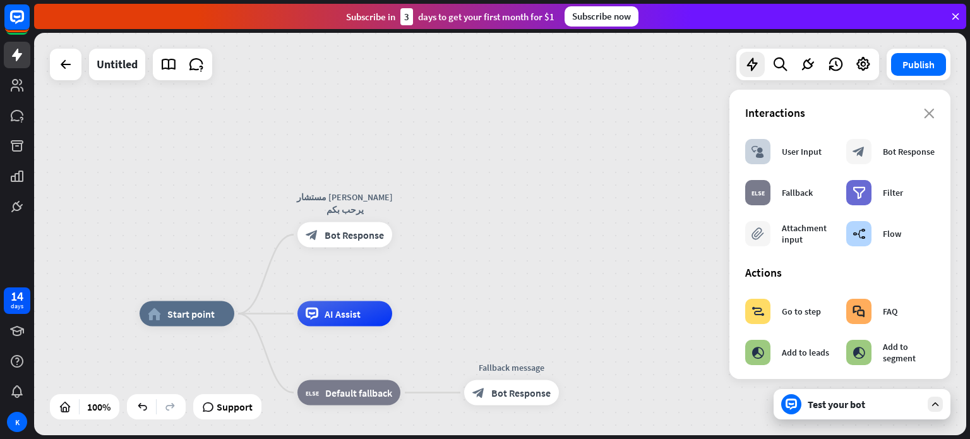
click at [591, 166] on div "home_2 Start point مستشار غازي يرحب بكم block_bot_response Bot Response AI Assi…" at bounding box center [500, 234] width 933 height 402
click at [899, 153] on div "Bot Response" at bounding box center [909, 151] width 52 height 11
click at [855, 154] on icon "block_bot_response" at bounding box center [859, 151] width 13 height 13
drag, startPoint x: 854, startPoint y: 157, endPoint x: 895, endPoint y: 149, distance: 41.3
drag, startPoint x: 895, startPoint y: 149, endPoint x: 579, endPoint y: 159, distance: 315.4
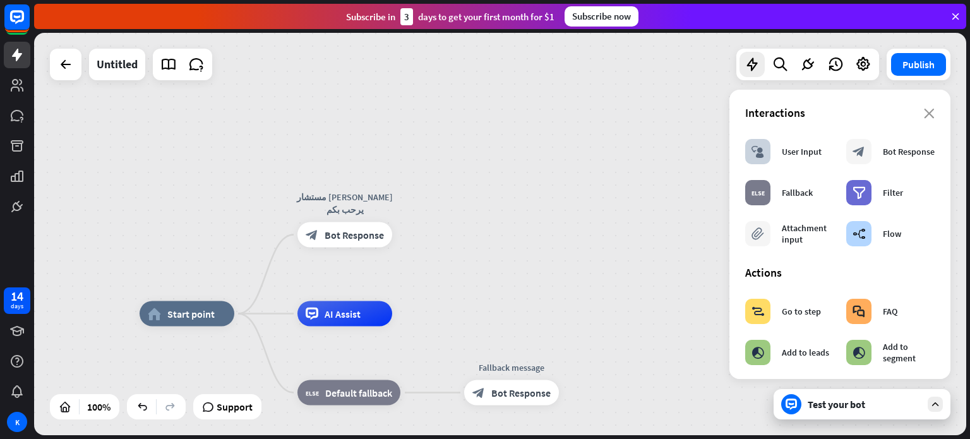
drag, startPoint x: 951, startPoint y: 165, endPoint x: 951, endPoint y: 192, distance: 27.2
drag, startPoint x: 945, startPoint y: 153, endPoint x: 955, endPoint y: 344, distance: 191.7
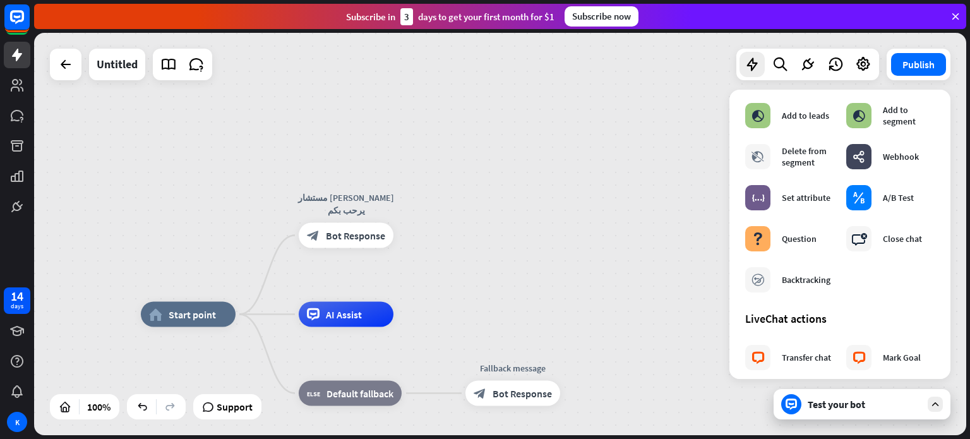
scroll to position [235, 0]
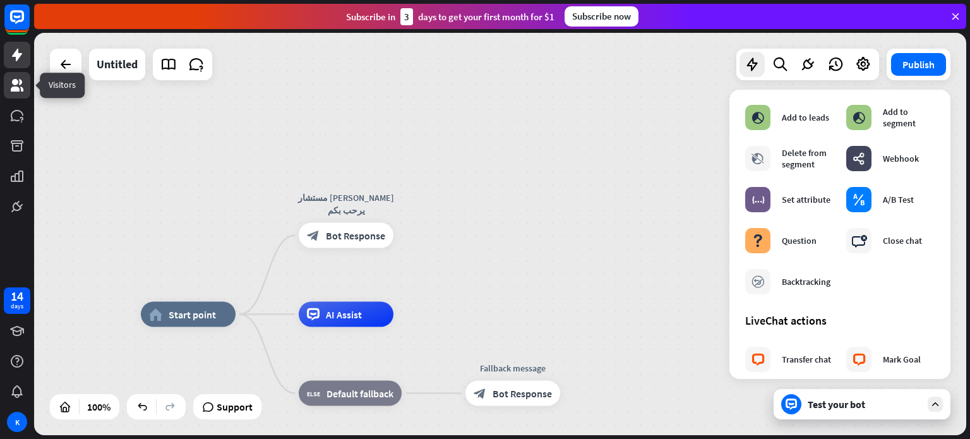
click at [15, 76] on link at bounding box center [17, 85] width 27 height 27
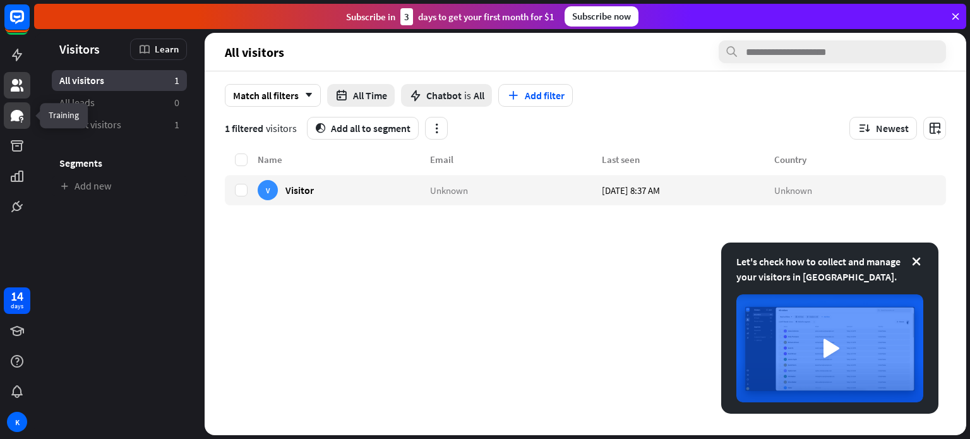
click at [24, 116] on icon at bounding box center [16, 115] width 15 height 15
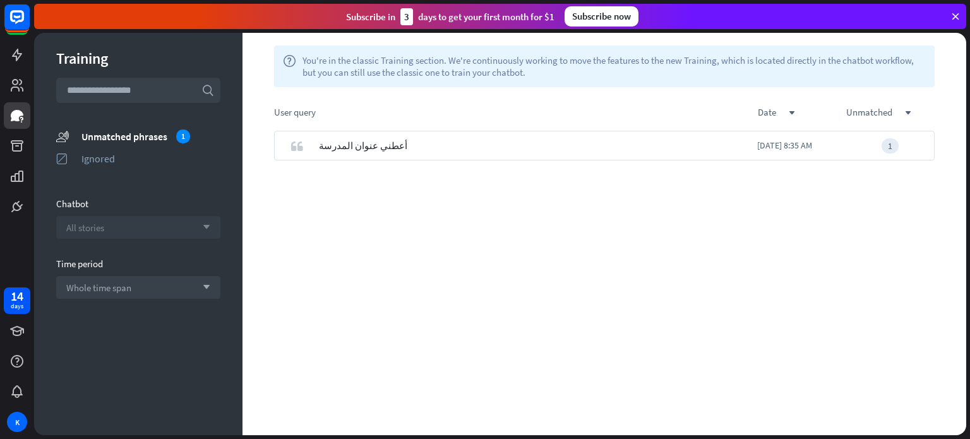
click at [215, 221] on div "All stories arrow_down" at bounding box center [138, 227] width 164 height 23
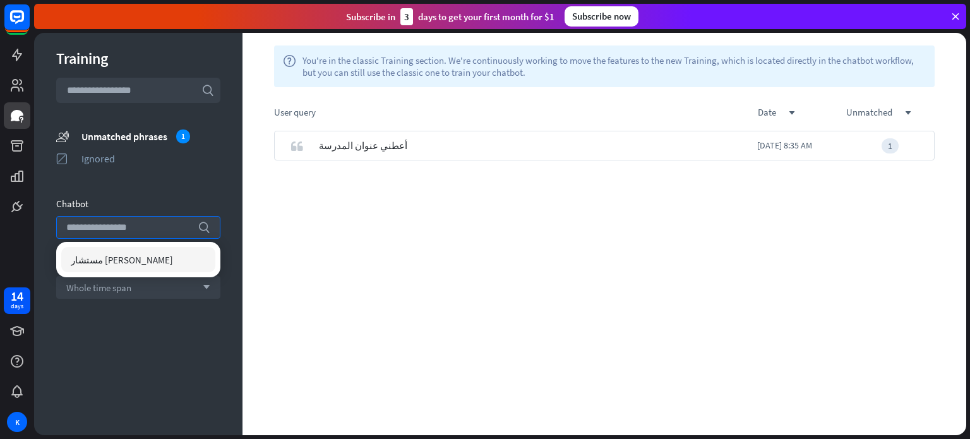
click at [167, 250] on div "مستشار [PERSON_NAME]" at bounding box center [138, 259] width 154 height 25
click at [301, 272] on div "quote أعطني عنوان المدرسة [DATE] 8:35 AM 1" at bounding box center [605, 283] width 724 height 305
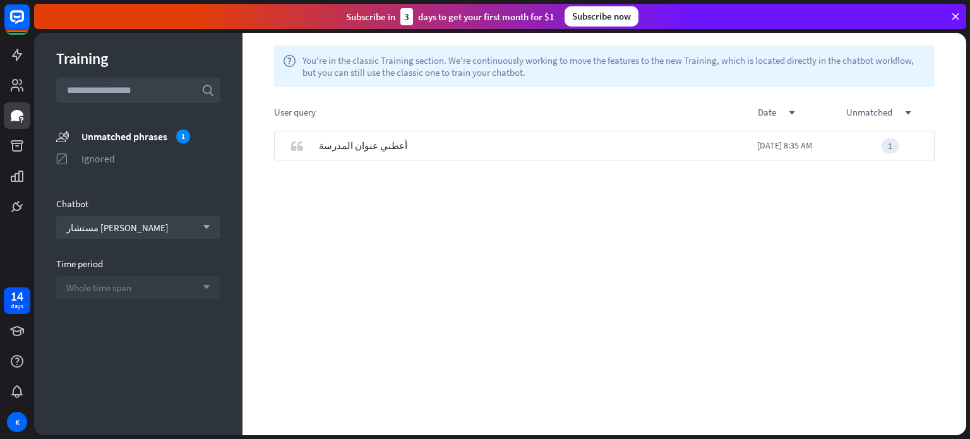
click at [210, 288] on icon "arrow_down" at bounding box center [203, 288] width 14 height 8
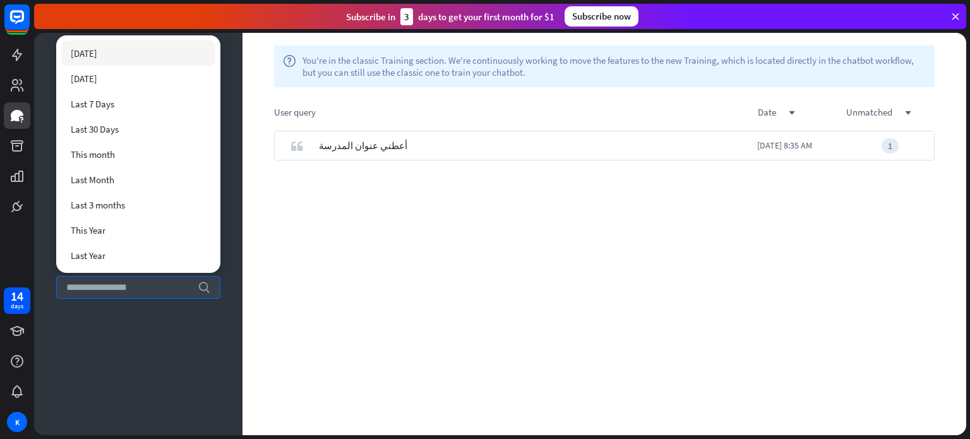
click at [109, 50] on div "[DATE]" at bounding box center [138, 52] width 154 height 25
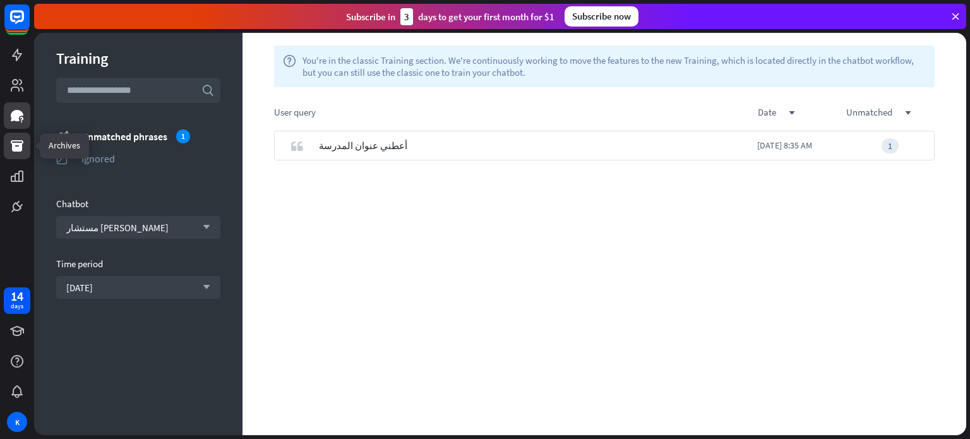
click at [21, 144] on icon at bounding box center [17, 145] width 13 height 11
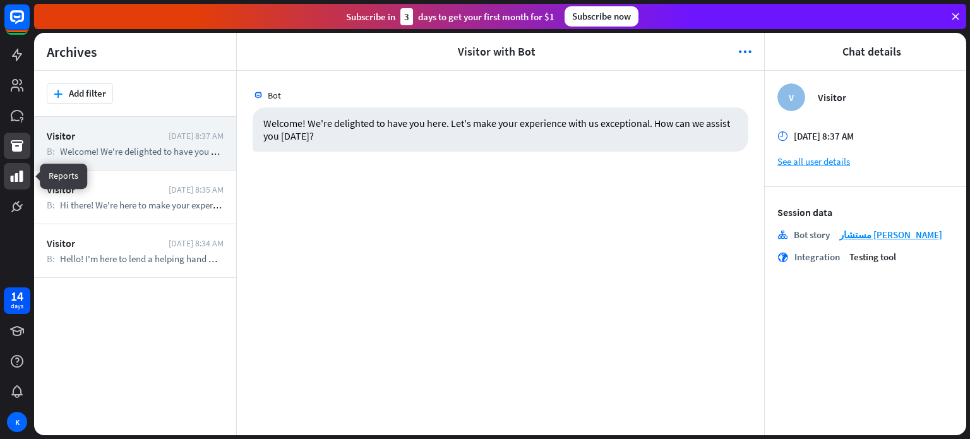
click at [18, 169] on icon at bounding box center [16, 176] width 15 height 15
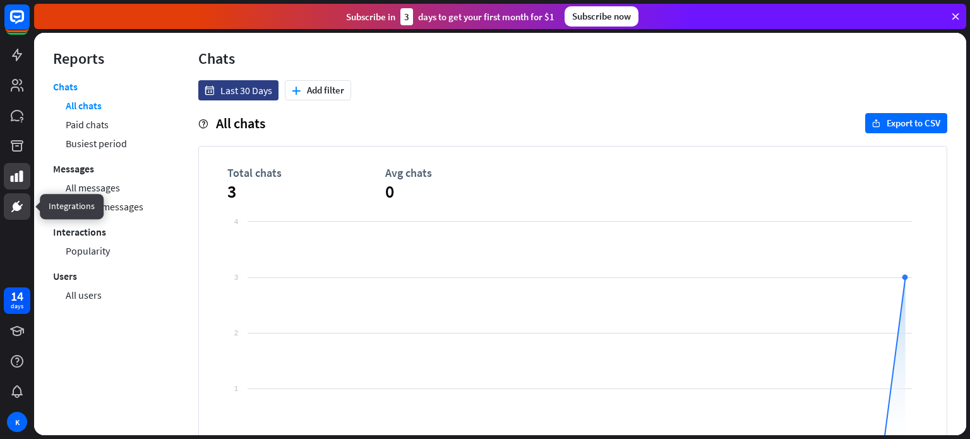
click at [20, 197] on link at bounding box center [17, 206] width 27 height 27
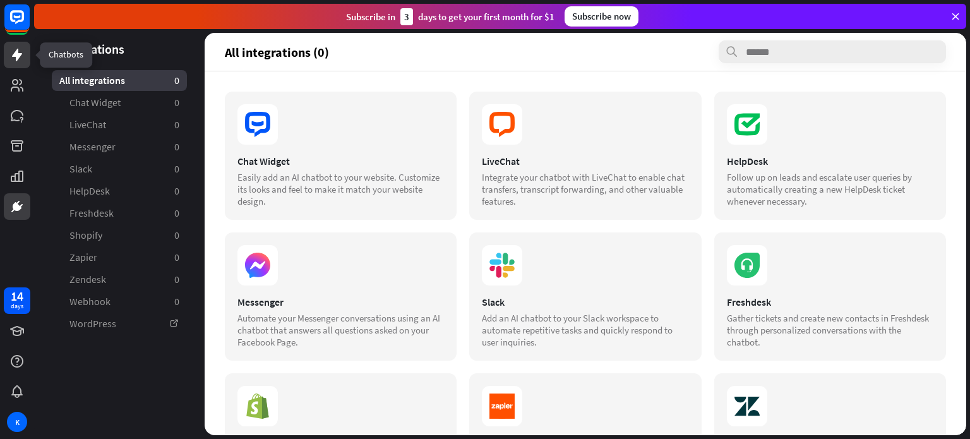
click at [18, 50] on icon at bounding box center [16, 54] width 15 height 15
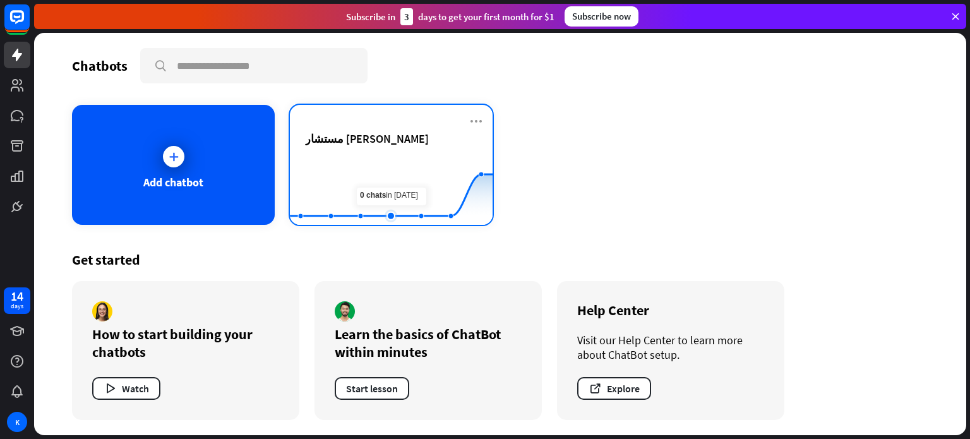
click at [404, 169] on rect at bounding box center [391, 193] width 203 height 79
